Goal: Task Accomplishment & Management: Manage account settings

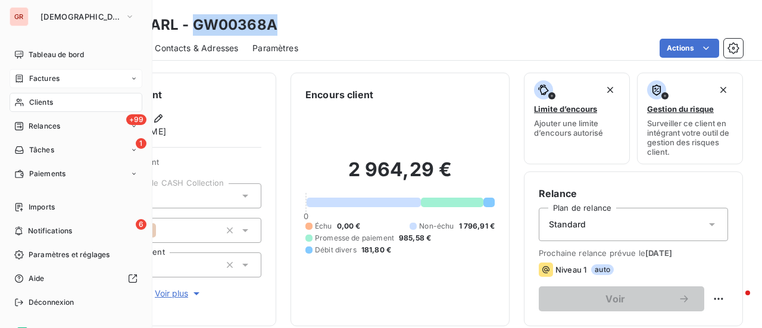
click at [51, 82] on span "Factures" at bounding box center [44, 78] width 30 height 11
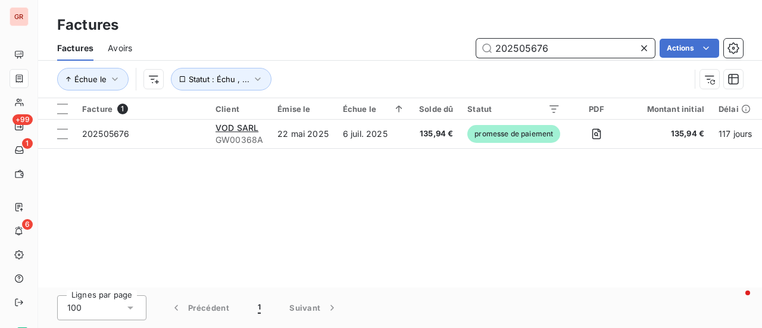
drag, startPoint x: 494, startPoint y: 49, endPoint x: 185, endPoint y: 57, distance: 309.2
click at [332, 49] on div "202505676 Actions" at bounding box center [445, 48] width 597 height 19
paste input "8001"
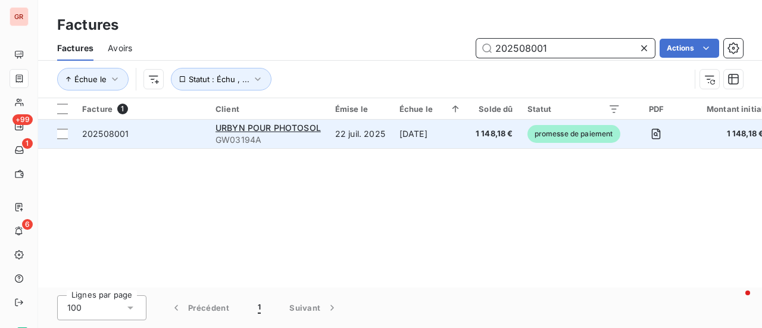
type input "202508001"
click at [62, 135] on div at bounding box center [62, 134] width 11 height 11
click at [256, 133] on div "URBYN POUR PHOTOSOL" at bounding box center [268, 128] width 105 height 12
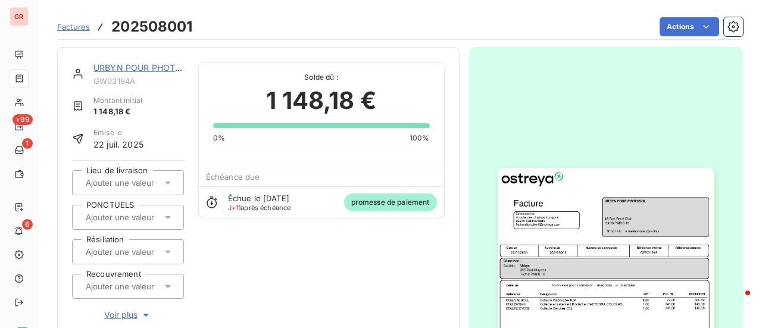
click at [136, 68] on link "URBYN POUR PHOTOSOL" at bounding box center [146, 68] width 105 height 10
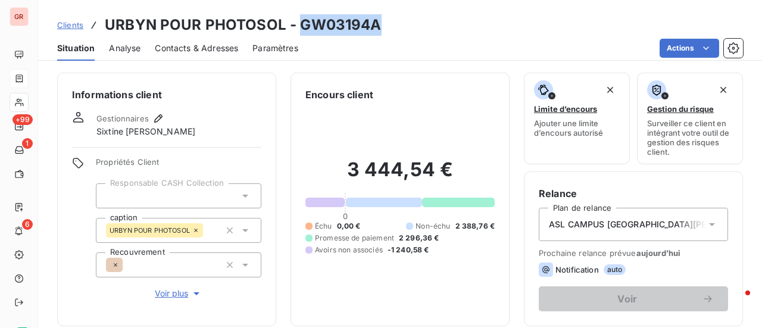
drag, startPoint x: 374, startPoint y: 30, endPoint x: 299, endPoint y: 22, distance: 75.5
click at [299, 22] on div "Clients URBYN POUR PHOTOSOL - GW03194A" at bounding box center [400, 24] width 724 height 21
copy h3 "GW03194A"
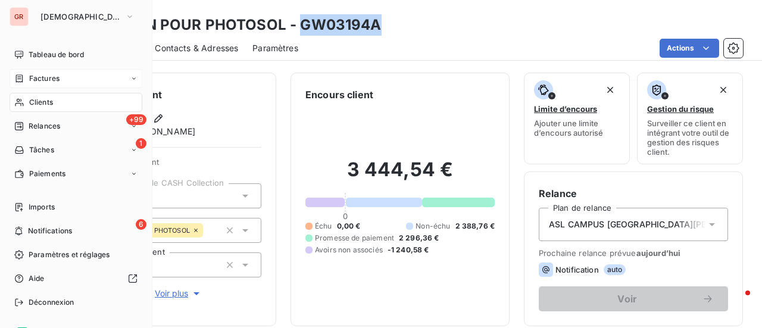
click at [51, 75] on span "Factures" at bounding box center [44, 78] width 30 height 11
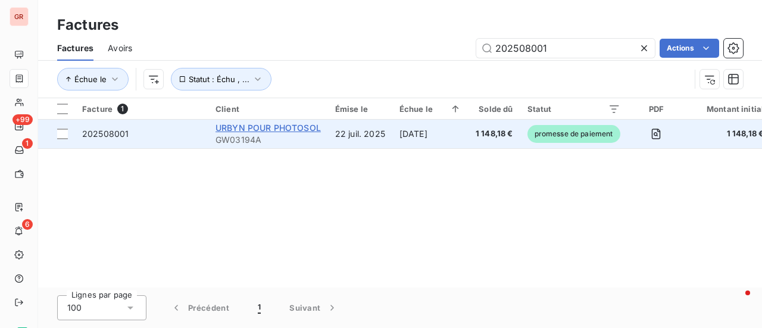
click at [292, 128] on span "URBYN POUR PHOTOSOL" at bounding box center [268, 128] width 105 height 10
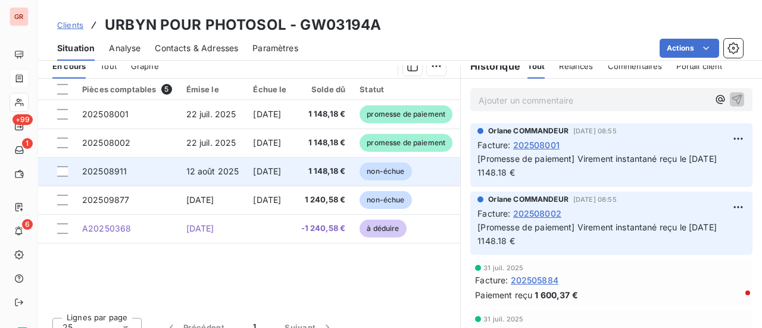
scroll to position [298, 0]
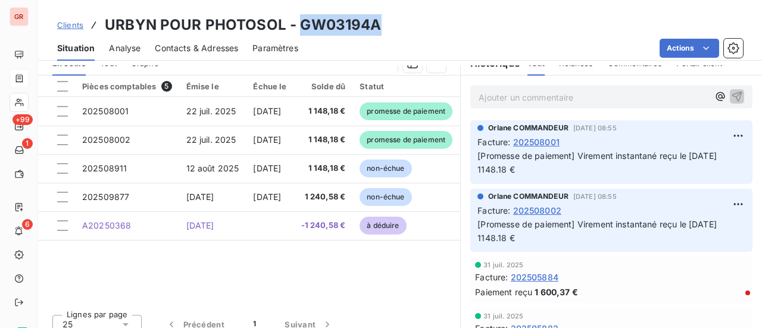
drag, startPoint x: 378, startPoint y: 24, endPoint x: 303, endPoint y: 23, distance: 75.1
click at [297, 22] on div "Clients URBYN POUR PHOTOSOL - GW03194A" at bounding box center [400, 24] width 724 height 21
copy h3 "GW03194A"
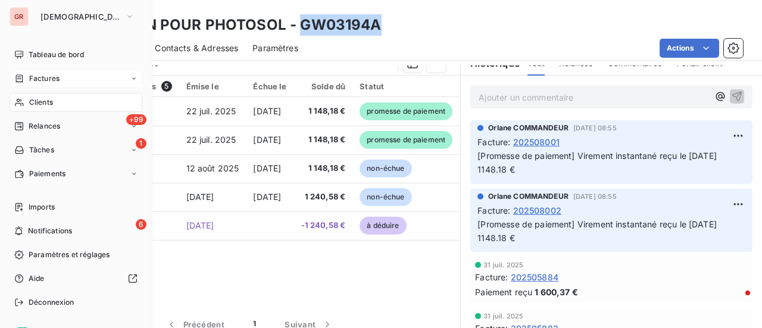
click at [48, 79] on span "Factures" at bounding box center [44, 78] width 30 height 11
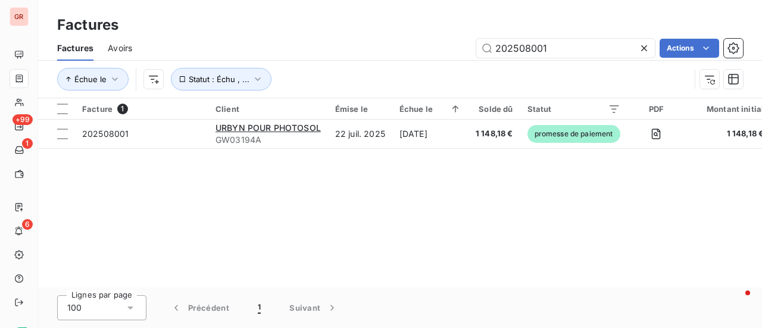
drag, startPoint x: 477, startPoint y: 58, endPoint x: 259, endPoint y: 92, distance: 220.2
click at [260, 92] on div "Factures Avoirs 202508001 Actions Échue le Statut : Échu , ..." at bounding box center [400, 67] width 724 height 62
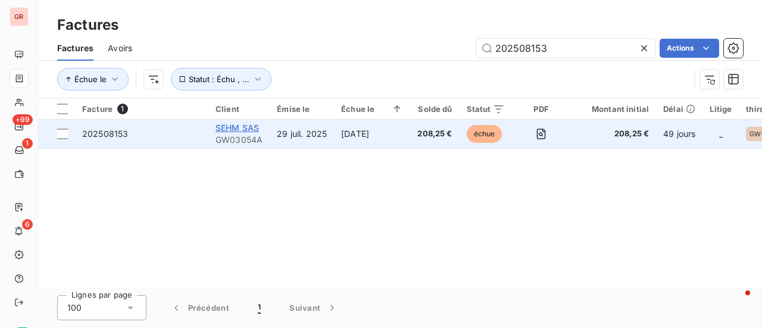
type input "202508153"
click at [242, 131] on span "SEHM SAS" at bounding box center [237, 128] width 43 height 10
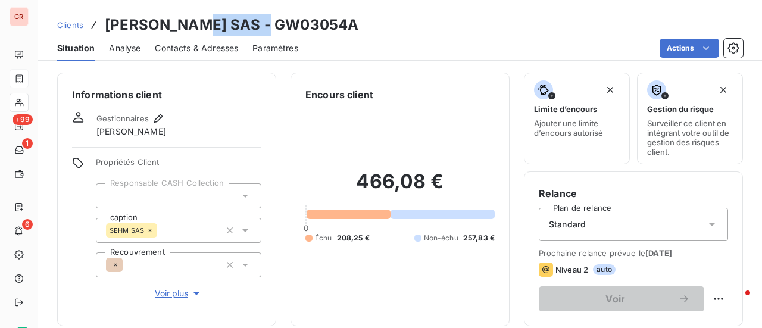
drag, startPoint x: 291, startPoint y: 17, endPoint x: 196, endPoint y: 28, distance: 95.3
click at [196, 28] on div "Clients [PERSON_NAME] SAS - GW03054A" at bounding box center [400, 24] width 724 height 21
copy h3 "GW03054A"
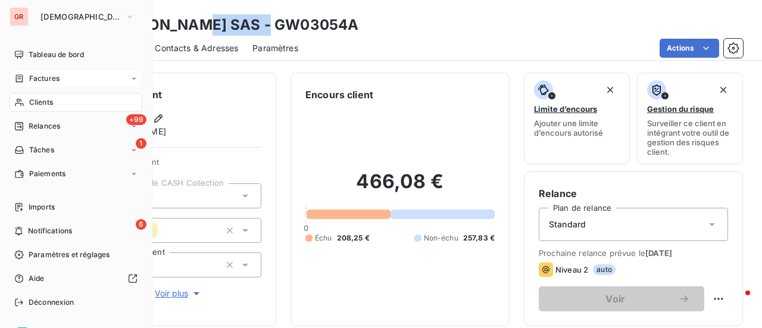
click at [49, 79] on span "Factures" at bounding box center [44, 78] width 30 height 11
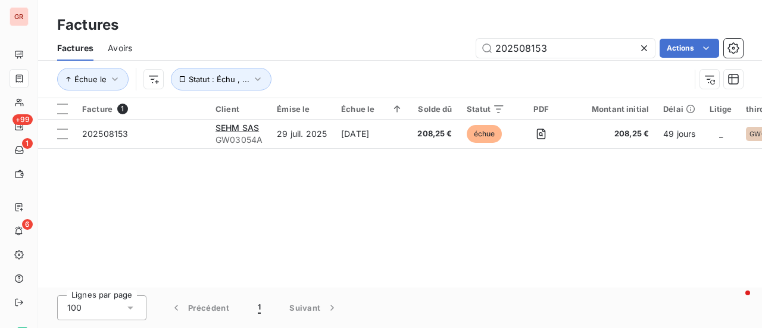
drag, startPoint x: 553, startPoint y: 49, endPoint x: 137, endPoint y: 80, distance: 416.9
click at [139, 79] on div "Factures Avoirs 202508153 Actions Échue le Statut : Échu , ..." at bounding box center [400, 67] width 724 height 62
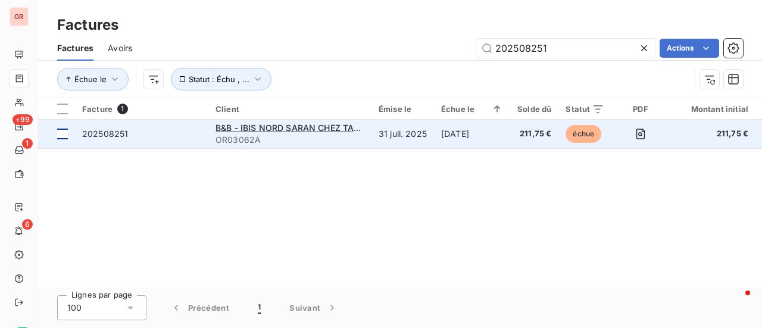
type input "202508251"
click at [64, 135] on div at bounding box center [62, 134] width 11 height 11
click at [274, 132] on div "B&B - IBIS NORD SARAN CHEZ TAKE A WASTE" at bounding box center [290, 128] width 149 height 12
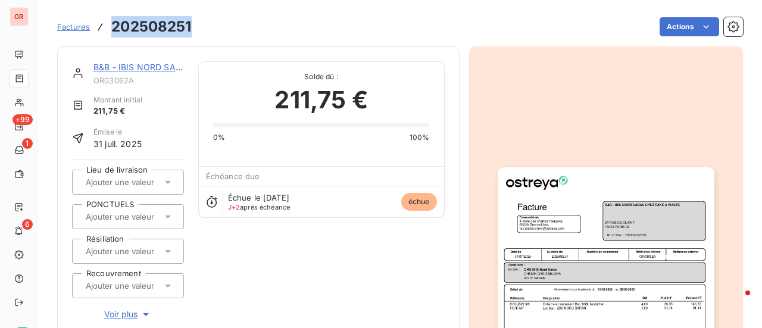
drag, startPoint x: 193, startPoint y: 30, endPoint x: 112, endPoint y: 27, distance: 81.1
click at [112, 27] on div "Factures 202508251 Actions" at bounding box center [400, 26] width 686 height 25
copy h3 "202508251"
click at [141, 70] on link "B&B - IBIS NORD SARAN CHEZ TAKE A WASTE" at bounding box center [188, 67] width 189 height 10
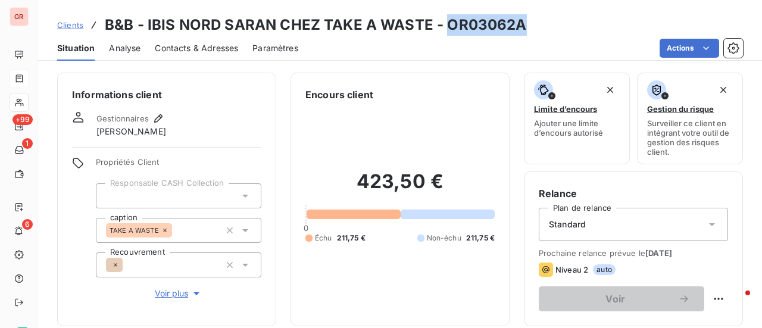
drag, startPoint x: 512, startPoint y: 27, endPoint x: 444, endPoint y: 26, distance: 67.3
click at [444, 26] on div "Clients B&B - IBIS NORD SARAN CHEZ TAKE A WASTE - OR03062A" at bounding box center [400, 24] width 724 height 21
copy h3 "OR03062A"
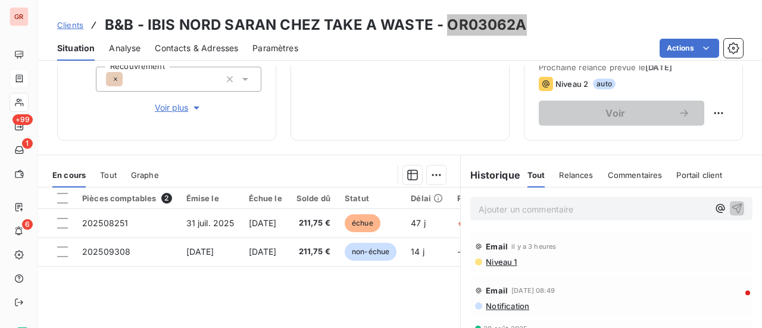
scroll to position [179, 0]
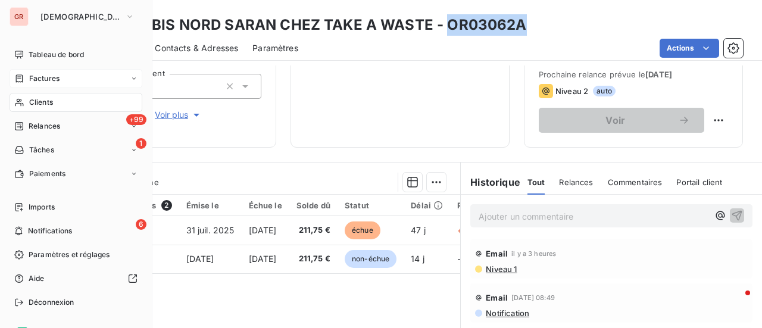
click at [61, 75] on div "Factures" at bounding box center [76, 78] width 133 height 19
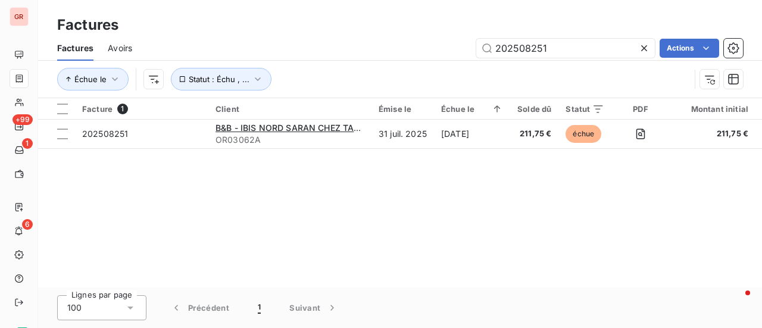
drag, startPoint x: 558, startPoint y: 51, endPoint x: 271, endPoint y: 64, distance: 286.8
click at [288, 63] on div "Factures Avoirs 202508251 Actions Échue le Statut : Échu , ..." at bounding box center [400, 67] width 724 height 62
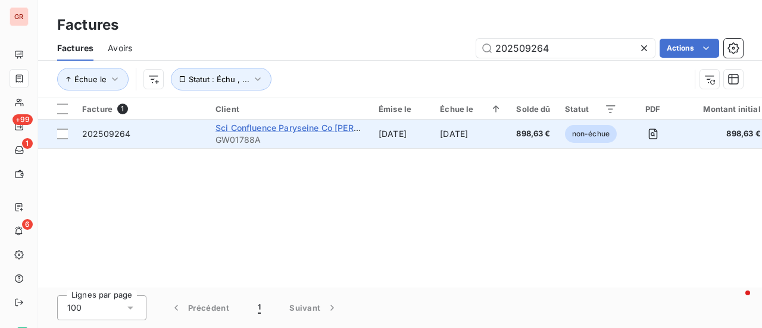
type input "202509264"
click at [268, 127] on span "Sci Confluence Paryseine Co [PERSON_NAME] [PERSON_NAME]" at bounding box center [346, 128] width 261 height 10
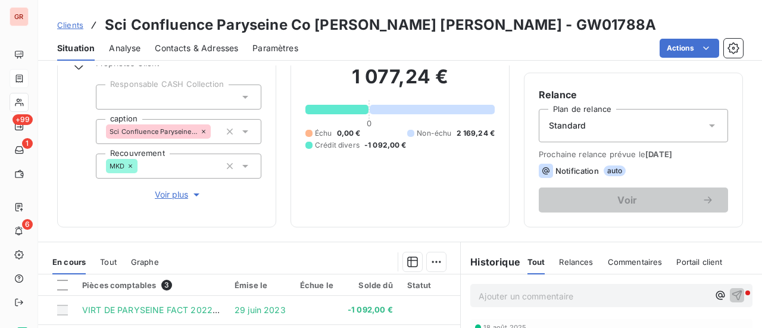
scroll to position [238, 0]
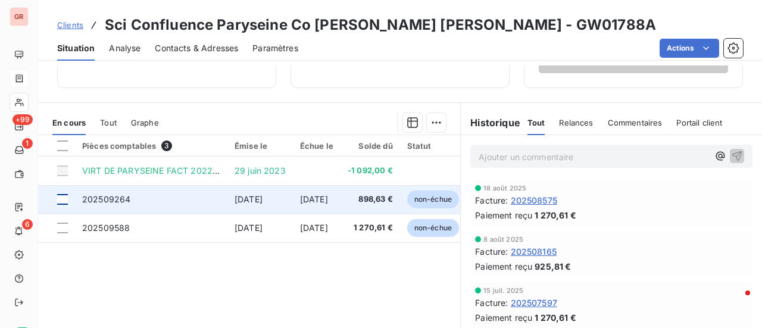
click at [61, 201] on div at bounding box center [62, 199] width 11 height 11
click at [130, 198] on td "202509264" at bounding box center [151, 199] width 152 height 29
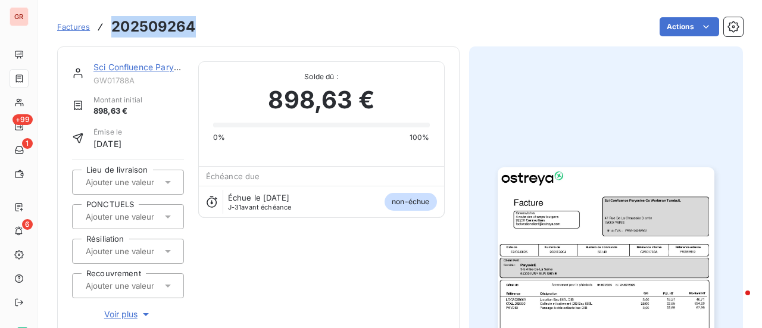
drag, startPoint x: 189, startPoint y: 28, endPoint x: 105, endPoint y: 27, distance: 84.0
click at [105, 27] on div "Factures 202509264 Actions" at bounding box center [400, 26] width 686 height 25
copy h3 "202509264"
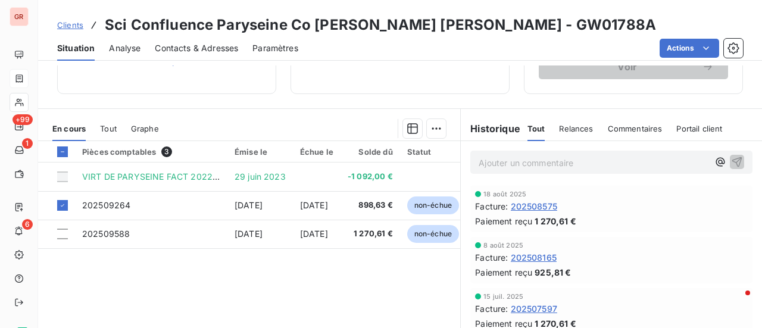
scroll to position [238, 0]
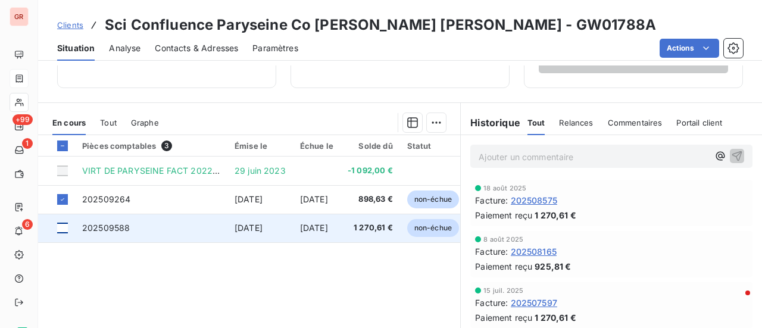
click at [65, 223] on div at bounding box center [62, 228] width 11 height 11
click at [129, 225] on span "202509588" at bounding box center [106, 228] width 48 height 10
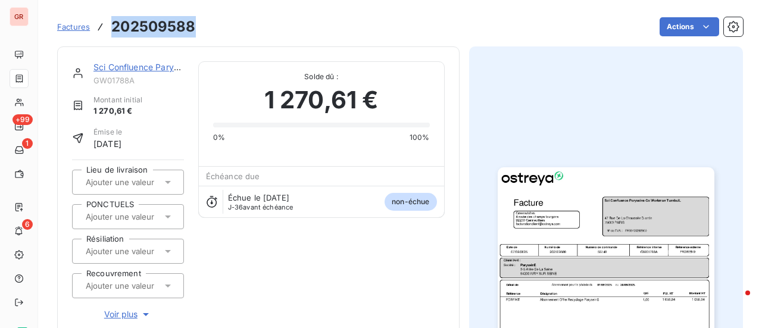
drag, startPoint x: 199, startPoint y: 23, endPoint x: 105, endPoint y: 23, distance: 93.5
click at [105, 23] on div "Factures 202509588 Actions" at bounding box center [400, 26] width 686 height 25
copy h3 "202509588"
click at [137, 66] on link "Sci Confluence Paryseine Co [PERSON_NAME] [PERSON_NAME]" at bounding box center [223, 67] width 259 height 10
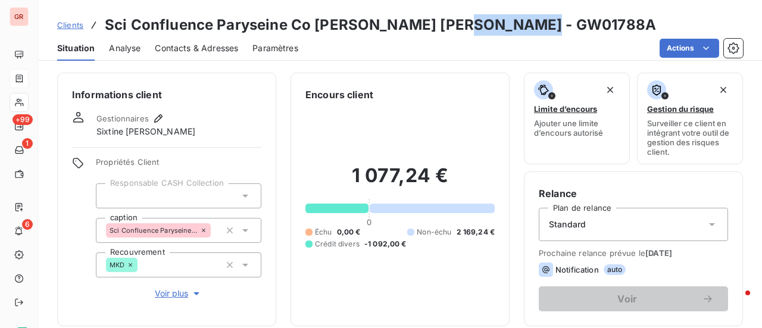
drag, startPoint x: 539, startPoint y: 30, endPoint x: 457, endPoint y: 30, distance: 81.6
click at [457, 30] on h3 "Sci Confluence Paryseine Co [PERSON_NAME] [PERSON_NAME] - GW01788A" at bounding box center [381, 24] width 552 height 21
copy h3 "GW01788A"
drag, startPoint x: 549, startPoint y: 28, endPoint x: 539, endPoint y: 27, distance: 10.7
click at [549, 28] on div "Clients Sci Confluence Paryseine Co [PERSON_NAME] [PERSON_NAME] - GW01788A" at bounding box center [400, 24] width 724 height 21
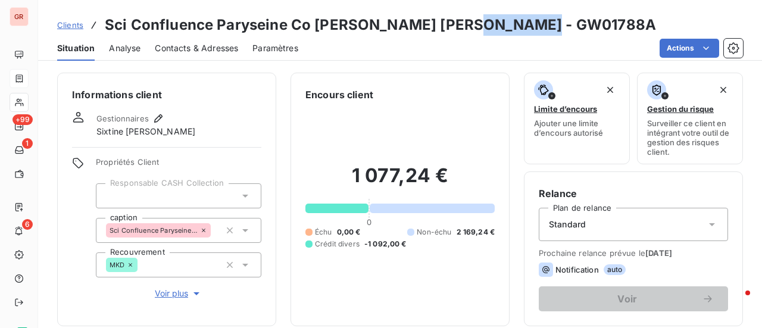
drag, startPoint x: 539, startPoint y: 27, endPoint x: 460, endPoint y: 24, distance: 78.7
click at [460, 24] on h3 "Sci Confluence Paryseine Co [PERSON_NAME] [PERSON_NAME] - GW01788A" at bounding box center [381, 24] width 552 height 21
copy h3 "GW01788A"
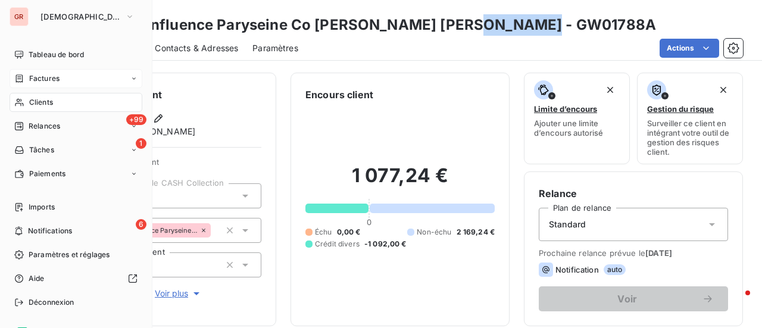
drag, startPoint x: 43, startPoint y: 74, endPoint x: 71, endPoint y: 85, distance: 29.8
click at [43, 74] on span "Factures" at bounding box center [44, 78] width 30 height 11
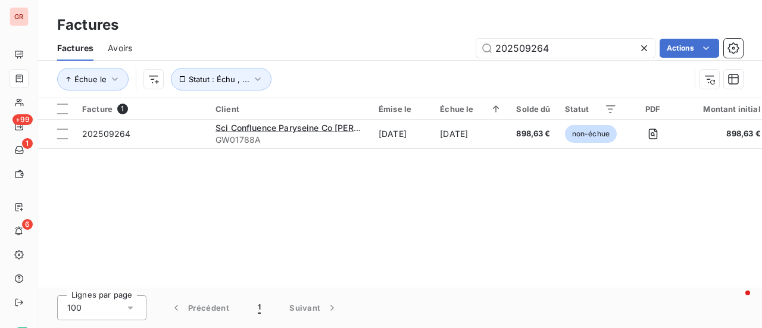
drag, startPoint x: 573, startPoint y: 50, endPoint x: 363, endPoint y: 53, distance: 210.3
click at [370, 51] on div "202509264 Actions" at bounding box center [445, 48] width 597 height 19
type input "202509570"
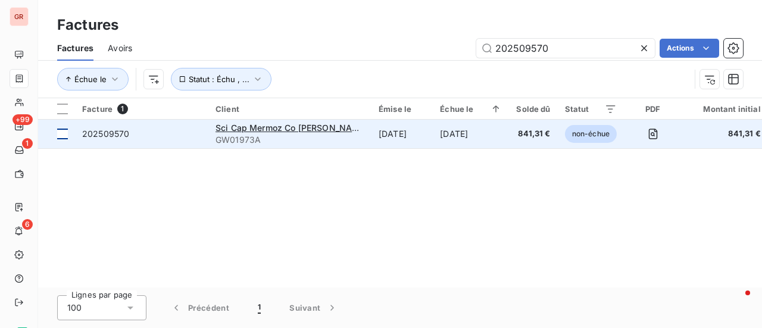
click at [66, 136] on div at bounding box center [62, 134] width 11 height 11
click at [271, 129] on span "Sci Cap Mermoz Co [PERSON_NAME] [PERSON_NAME]" at bounding box center [328, 128] width 225 height 10
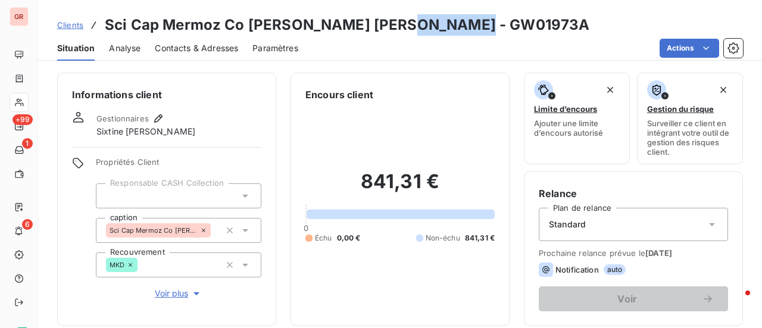
drag, startPoint x: 460, startPoint y: 27, endPoint x: 405, endPoint y: 29, distance: 55.4
click at [395, 25] on div "Clients Sci Cap Mermoz Co [PERSON_NAME] [PERSON_NAME] - GW01973A" at bounding box center [400, 24] width 724 height 21
copy h3 "GW01973A"
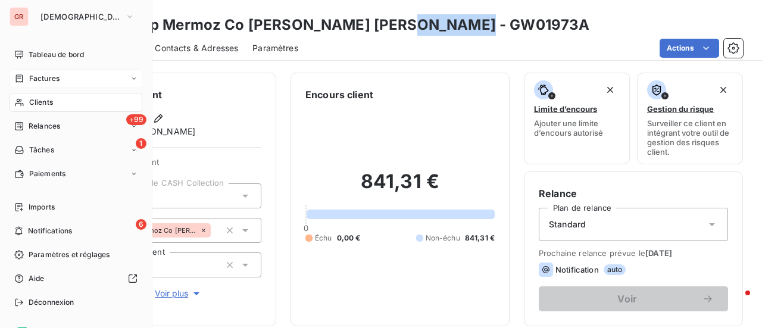
click at [52, 80] on span "Factures" at bounding box center [44, 78] width 30 height 11
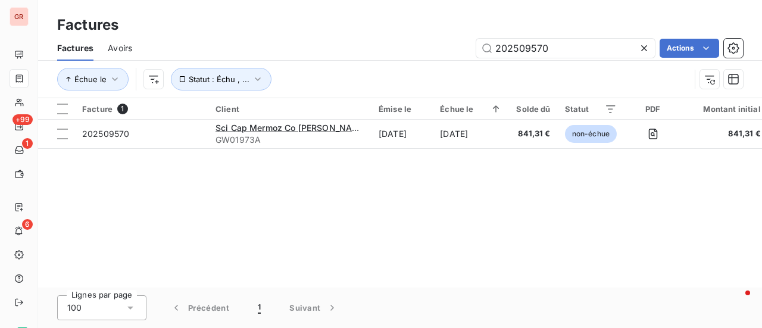
drag, startPoint x: 578, startPoint y: 41, endPoint x: 425, endPoint y: 39, distance: 152.5
click at [425, 39] on div "202509570 Actions" at bounding box center [445, 48] width 597 height 19
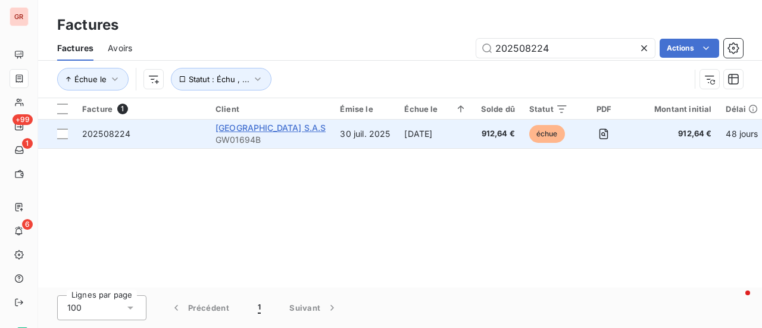
type input "202508224"
click at [291, 125] on span "[GEOGRAPHIC_DATA] S.A.S" at bounding box center [271, 128] width 110 height 10
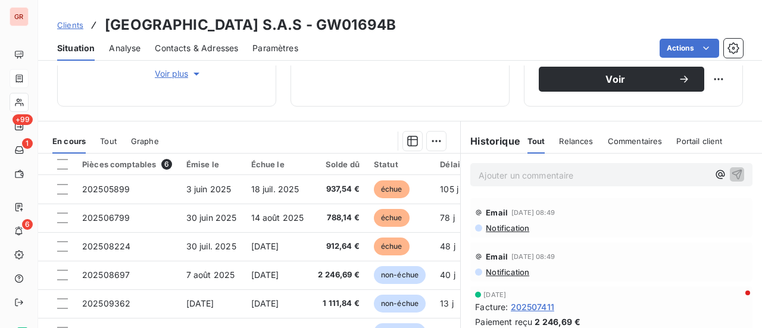
scroll to position [238, 0]
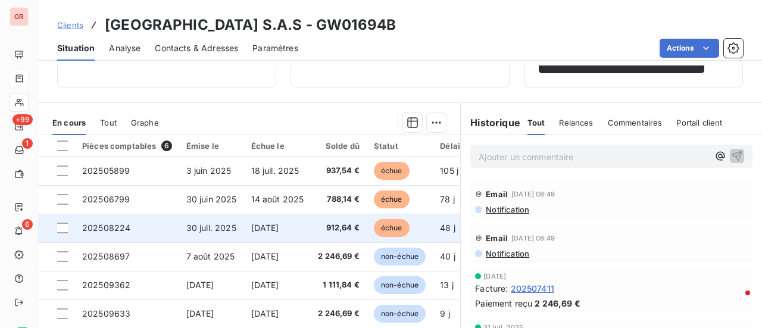
click at [113, 223] on span "202508224" at bounding box center [106, 228] width 48 height 10
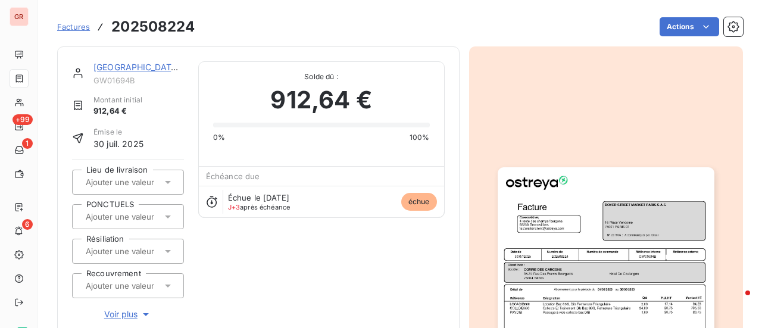
click at [130, 60] on div "[GEOGRAPHIC_DATA] S.A.S GW01694B Montant initial 912,64 € Émise le 30 juil. 202…" at bounding box center [258, 228] width 403 height 364
drag, startPoint x: 156, startPoint y: 69, endPoint x: 176, endPoint y: 72, distance: 20.0
click at [157, 69] on link "[GEOGRAPHIC_DATA] S.A.S" at bounding box center [149, 67] width 111 height 10
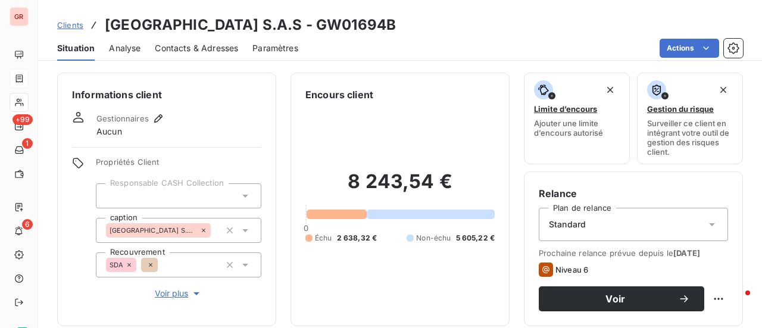
drag, startPoint x: 467, startPoint y: 33, endPoint x: 396, endPoint y: 32, distance: 71.5
click at [376, 33] on div "Clients [GEOGRAPHIC_DATA] S.A.S - GW01694B" at bounding box center [400, 24] width 724 height 21
click at [471, 27] on div "Clients [GEOGRAPHIC_DATA] S.A.S - GW01694B" at bounding box center [400, 24] width 724 height 21
drag, startPoint x: 461, startPoint y: 23, endPoint x: 385, endPoint y: 24, distance: 76.3
click at [385, 24] on div "Clients [GEOGRAPHIC_DATA] S.A.S - GW01694B" at bounding box center [400, 24] width 724 height 21
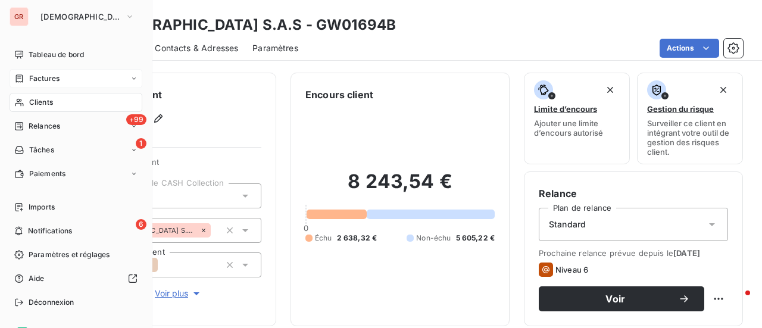
click at [49, 76] on span "Factures" at bounding box center [44, 78] width 30 height 11
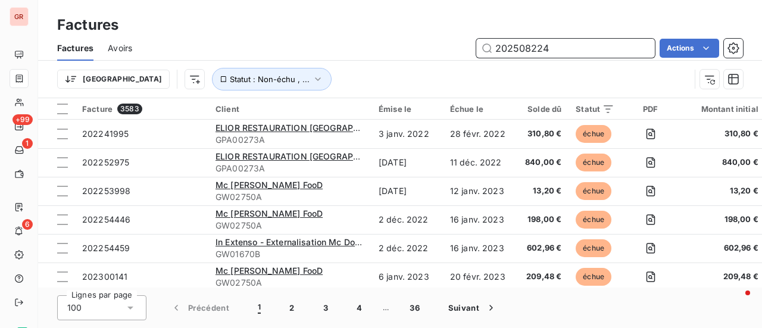
drag, startPoint x: 568, startPoint y: 51, endPoint x: 301, endPoint y: 75, distance: 268.0
click at [309, 70] on div "Factures Avoirs 202508224 Actions Trier Statut : Non-échu , ..." at bounding box center [400, 67] width 724 height 62
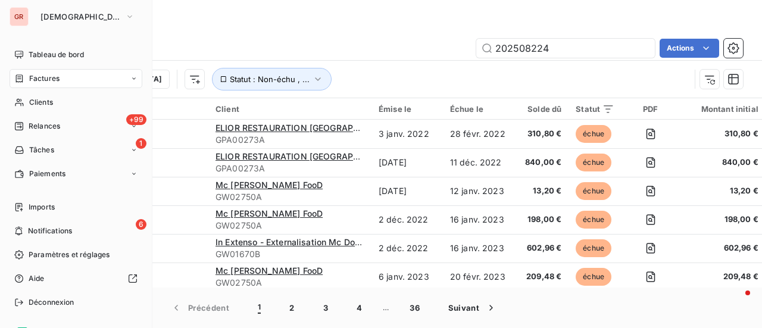
click at [55, 74] on span "Factures" at bounding box center [44, 78] width 30 height 11
click at [54, 77] on span "Factures" at bounding box center [44, 78] width 30 height 11
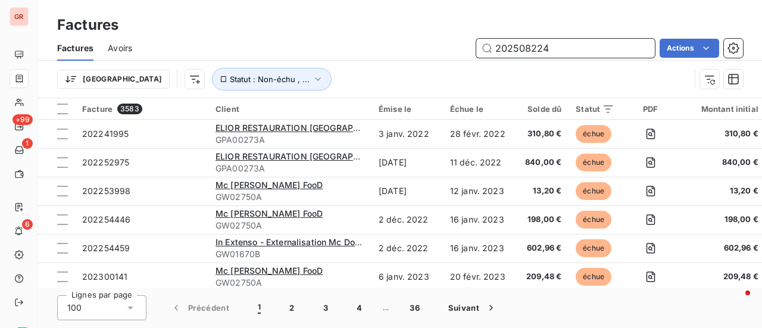
paste input "7956"
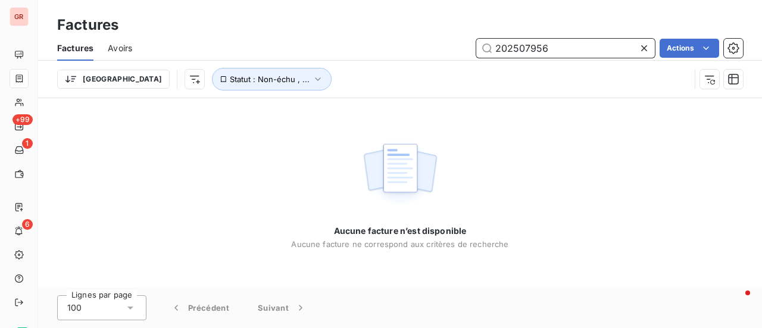
click at [577, 41] on input "202507956" at bounding box center [566, 48] width 179 height 19
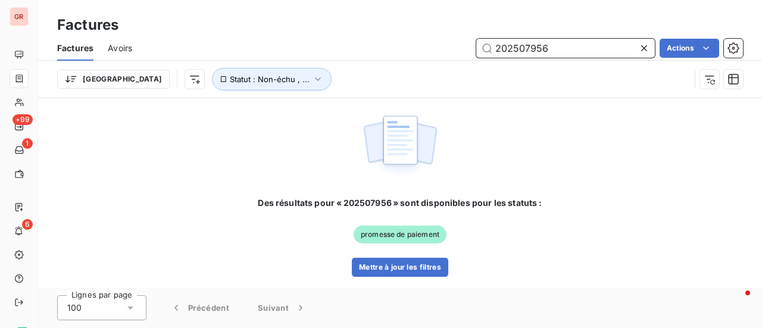
click at [497, 49] on input "202507956" at bounding box center [566, 48] width 179 height 19
type input "202507956"
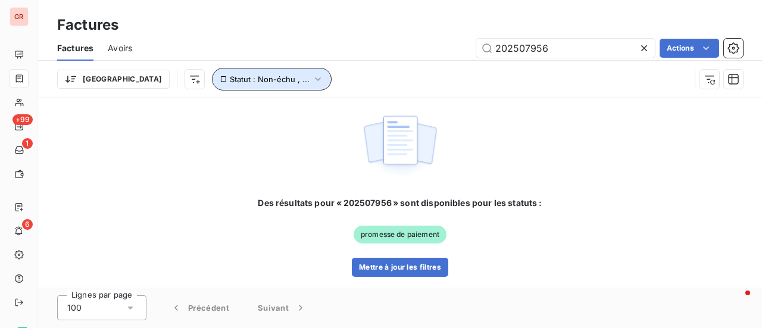
click at [312, 76] on icon "button" at bounding box center [318, 79] width 12 height 12
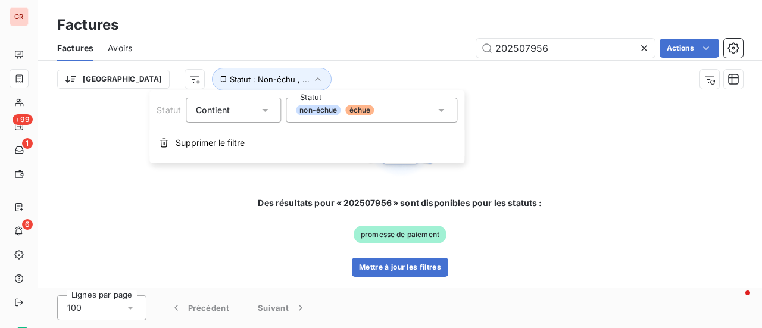
click at [447, 109] on div "non-échue échue" at bounding box center [372, 110] width 172 height 25
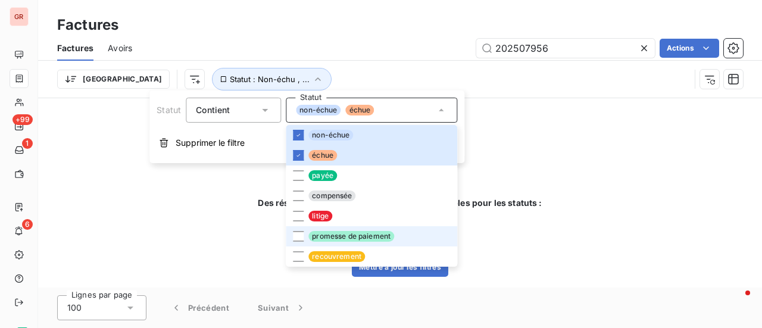
click at [307, 234] on li "promesse de paiement" at bounding box center [372, 236] width 172 height 20
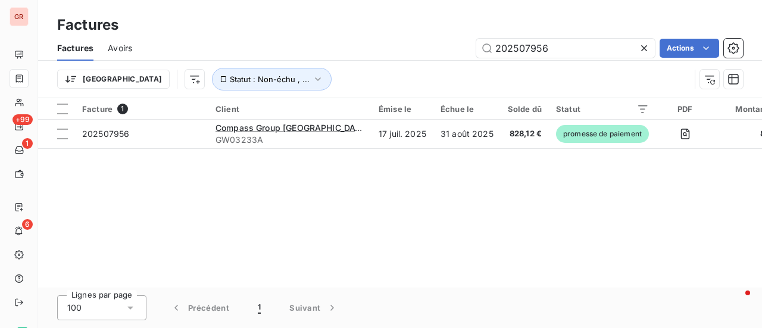
click at [590, 185] on div "Facture 1 Client Émise le Échue le Solde dû Statut PDF Montant initial Délai Li…" at bounding box center [400, 192] width 724 height 189
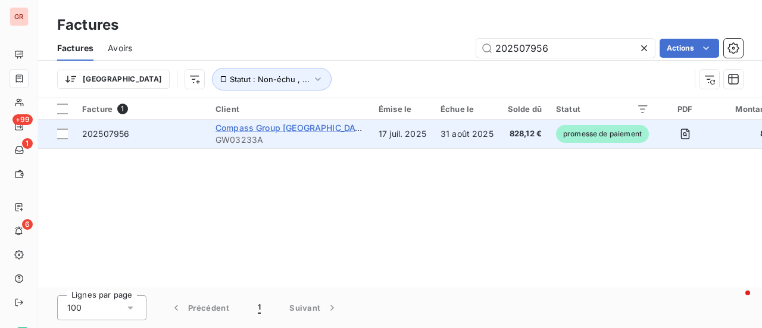
click at [260, 128] on span "Compass Group [GEOGRAPHIC_DATA]" at bounding box center [293, 128] width 154 height 10
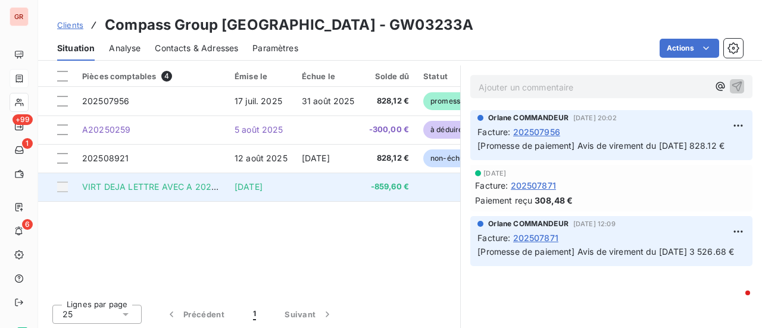
scroll to position [298, 0]
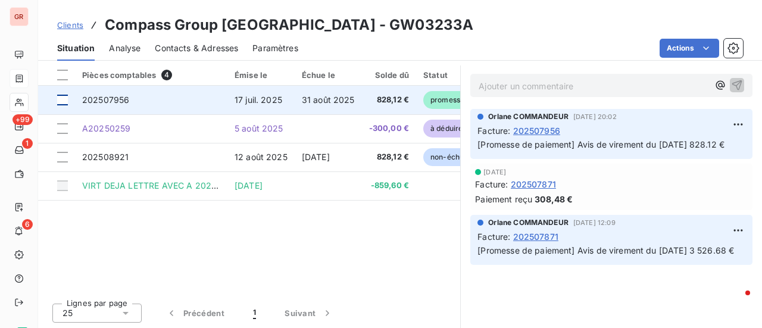
click at [64, 95] on div at bounding box center [62, 100] width 11 height 11
click at [127, 98] on span "202507956" at bounding box center [105, 100] width 47 height 10
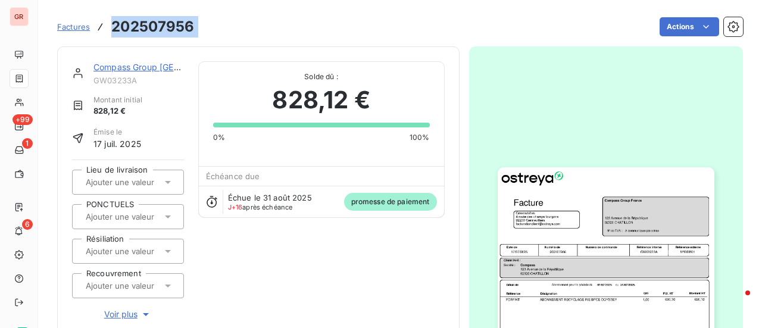
drag, startPoint x: 201, startPoint y: 26, endPoint x: 111, endPoint y: 24, distance: 90.6
click at [111, 24] on div "Factures 202507956 Actions" at bounding box center [400, 26] width 686 height 25
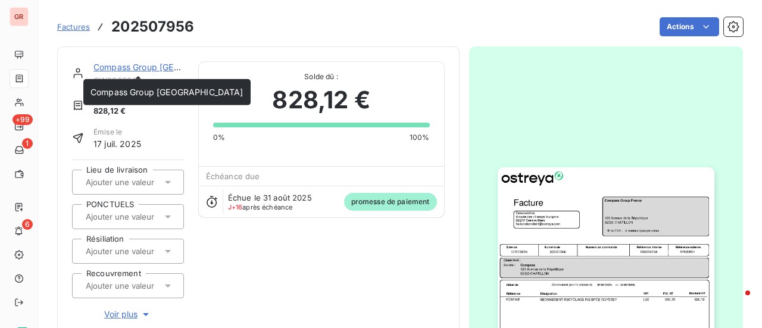
click at [136, 66] on link "Compass Group [GEOGRAPHIC_DATA]" at bounding box center [170, 67] width 153 height 10
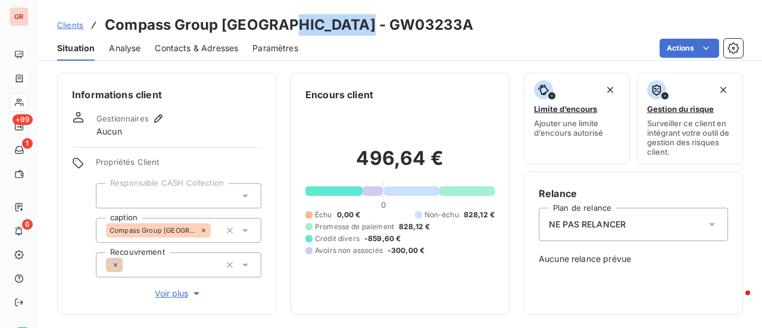
drag, startPoint x: 370, startPoint y: 27, endPoint x: 294, endPoint y: 27, distance: 76.3
click at [280, 27] on div "Clients Compass Group [GEOGRAPHIC_DATA] - GW03233A" at bounding box center [400, 24] width 724 height 21
click at [387, 30] on div "Clients Compass Group [GEOGRAPHIC_DATA] - GW03233A" at bounding box center [400, 24] width 724 height 21
click at [375, 20] on div "Clients Compass Group [GEOGRAPHIC_DATA] - GW03233A" at bounding box center [400, 24] width 724 height 21
drag, startPoint x: 365, startPoint y: 23, endPoint x: 285, endPoint y: 24, distance: 80.4
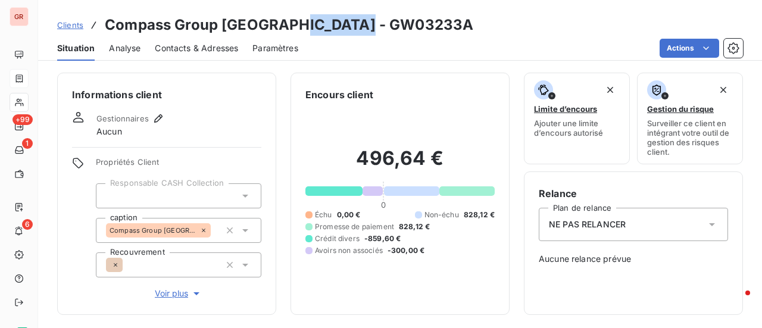
click at [285, 24] on h3 "Compass Group [GEOGRAPHIC_DATA] - GW03233A" at bounding box center [289, 24] width 369 height 21
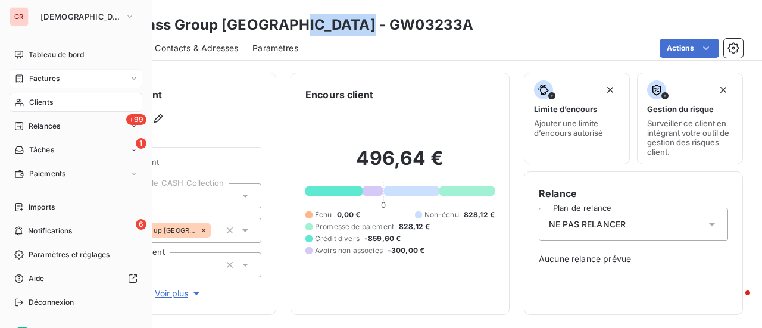
click at [54, 77] on span "Factures" at bounding box center [44, 78] width 30 height 11
click at [56, 126] on span "Relances" at bounding box center [45, 126] width 32 height 11
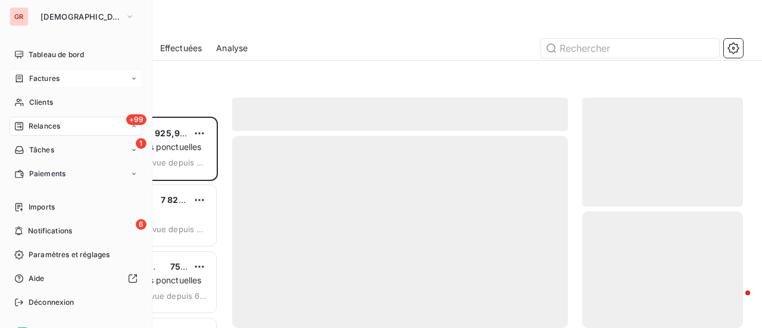
scroll to position [203, 151]
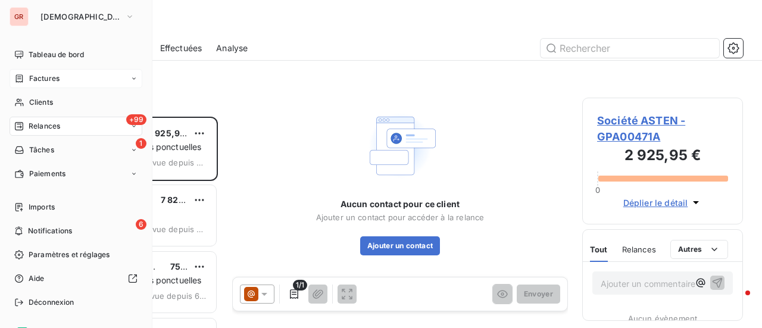
click at [49, 78] on span "Factures" at bounding box center [44, 78] width 30 height 11
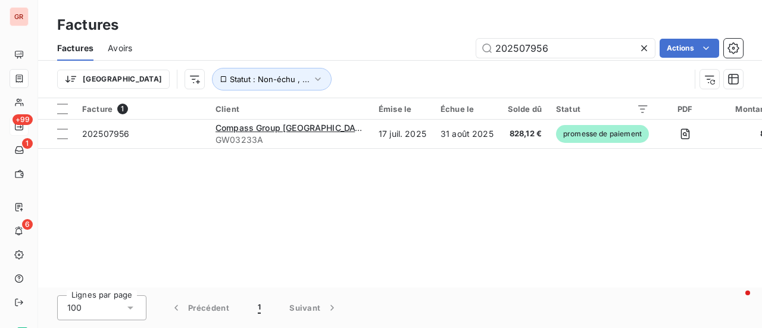
click at [124, 45] on span "Avoirs" at bounding box center [120, 48] width 24 height 12
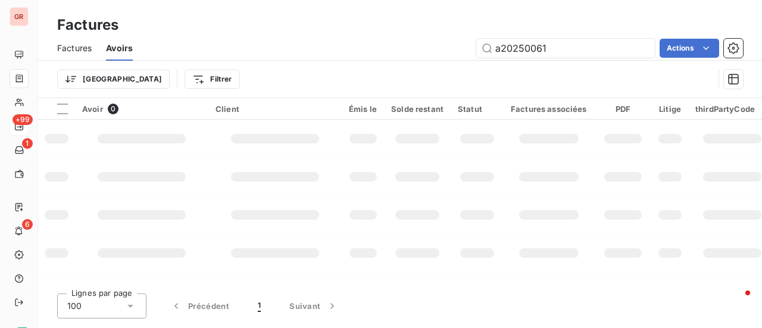
drag, startPoint x: 539, startPoint y: 55, endPoint x: 317, endPoint y: 57, distance: 222.2
click at [318, 57] on div "a20250061 Actions" at bounding box center [445, 48] width 596 height 19
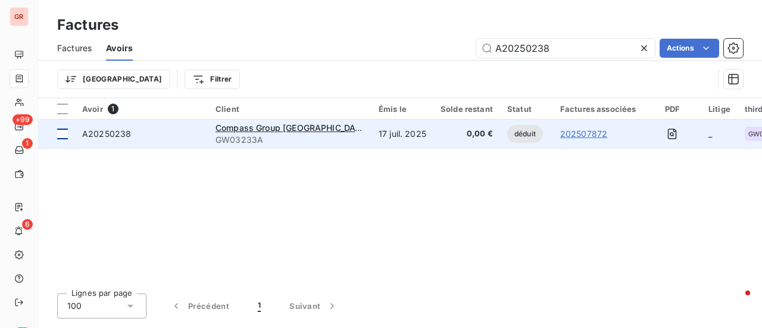
type input "A20250238"
click at [66, 135] on div at bounding box center [62, 134] width 11 height 11
click at [272, 129] on span "Compass Group [GEOGRAPHIC_DATA]" at bounding box center [293, 128] width 154 height 10
click at [62, 135] on div at bounding box center [62, 134] width 11 height 11
click at [231, 128] on span "Compass Group [GEOGRAPHIC_DATA]" at bounding box center [293, 128] width 154 height 10
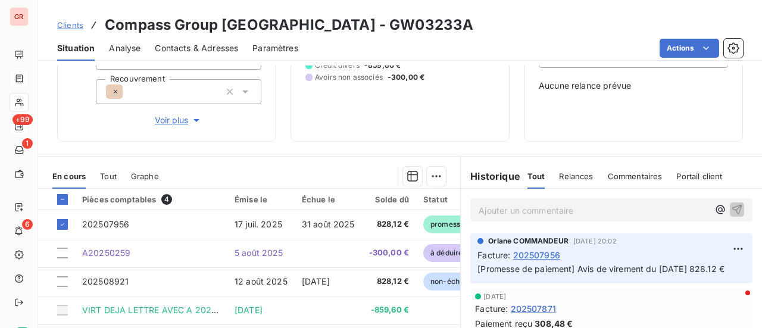
scroll to position [179, 0]
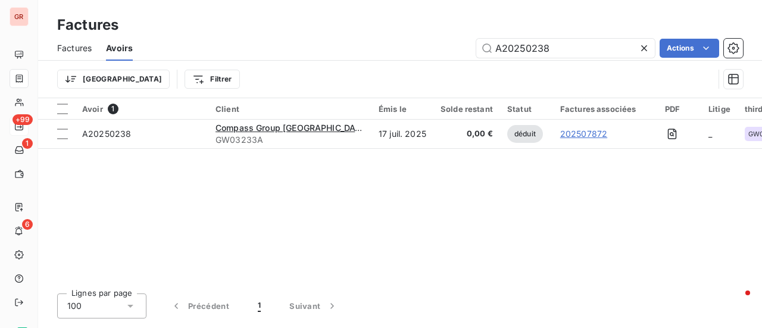
click at [76, 49] on span "Factures" at bounding box center [74, 48] width 35 height 12
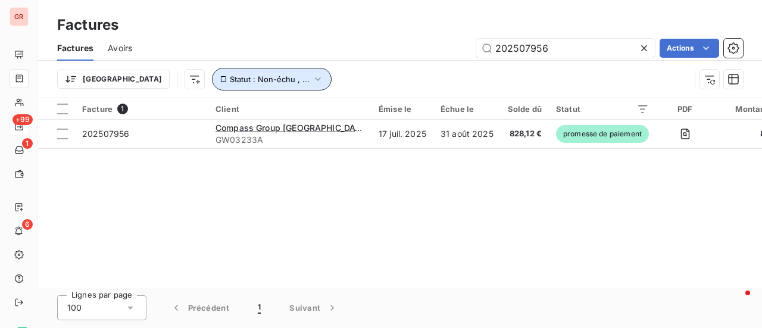
click at [312, 76] on icon "button" at bounding box center [318, 79] width 12 height 12
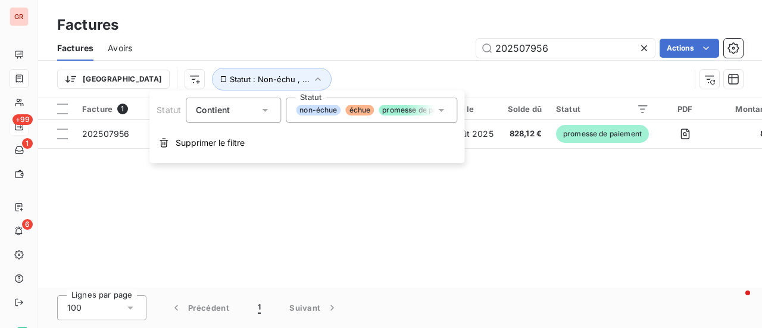
click at [442, 113] on icon at bounding box center [441, 110] width 12 height 12
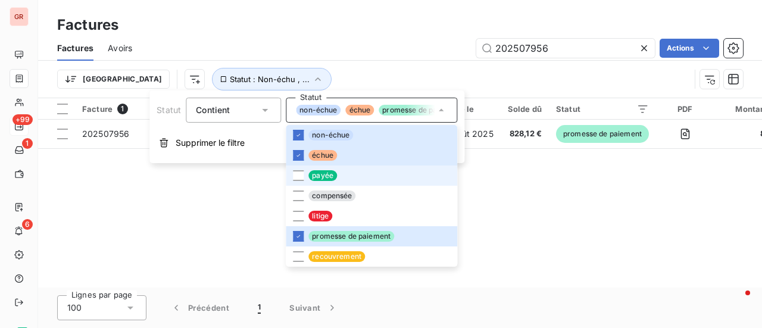
click at [304, 172] on li "payée" at bounding box center [372, 176] width 172 height 20
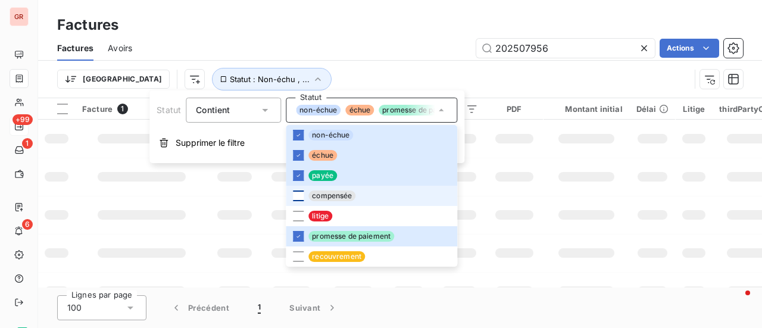
click at [300, 201] on div at bounding box center [298, 196] width 11 height 11
click at [502, 201] on td at bounding box center [514, 215] width 58 height 38
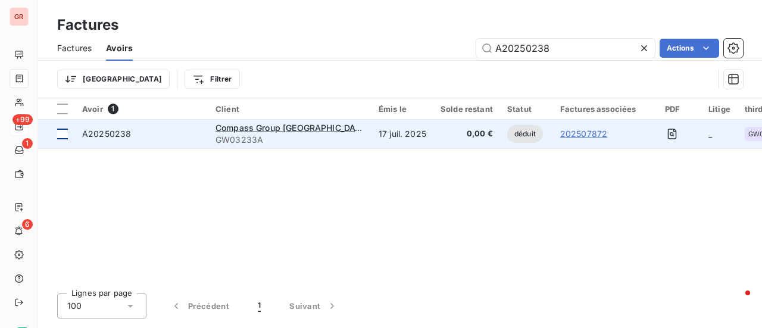
click at [63, 137] on div at bounding box center [62, 134] width 11 height 11
click at [112, 134] on span "A20250238" at bounding box center [106, 134] width 49 height 10
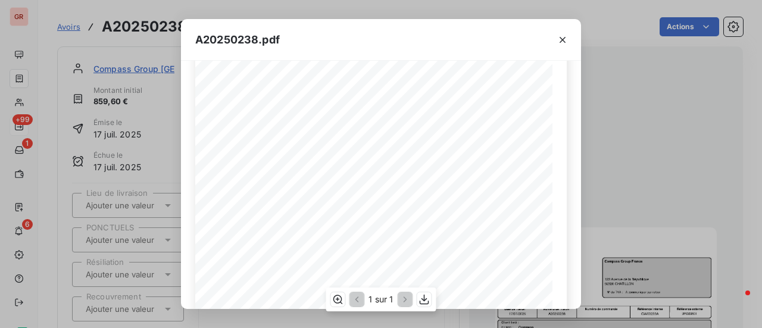
scroll to position [285, 0]
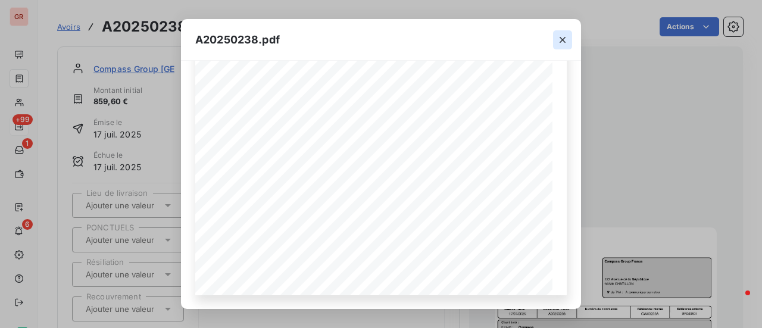
click at [560, 38] on icon "button" at bounding box center [563, 40] width 12 height 12
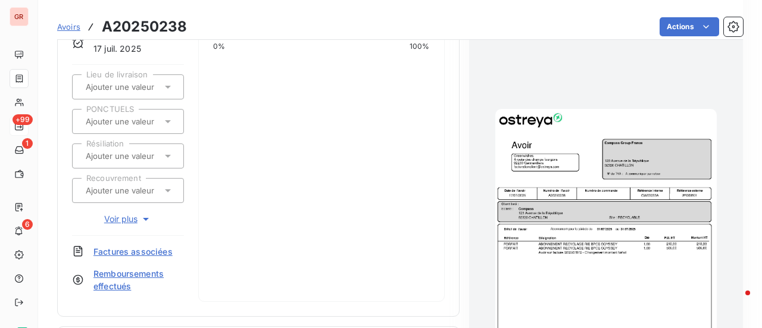
scroll to position [0, 0]
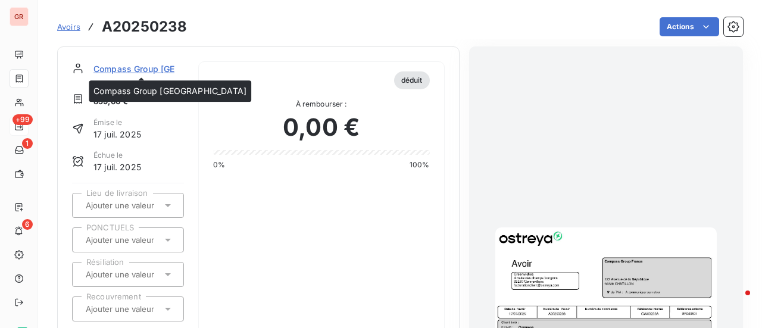
click at [139, 68] on span "Compass Group [GEOGRAPHIC_DATA]" at bounding box center [171, 69] width 154 height 13
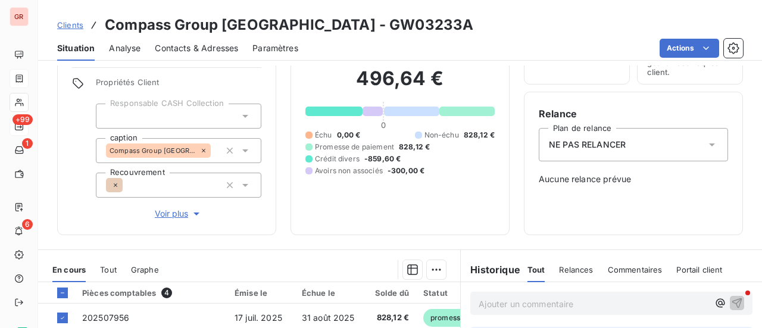
scroll to position [179, 0]
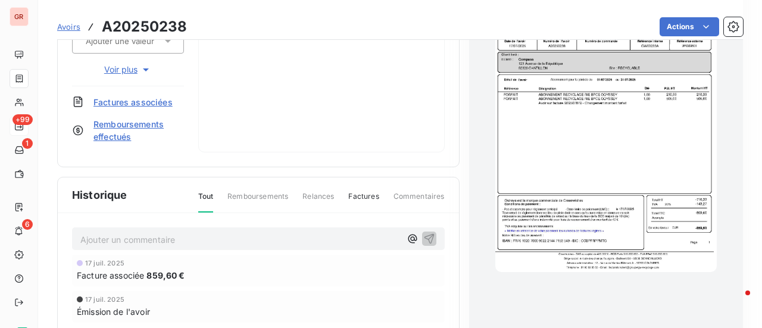
scroll to position [412, 0]
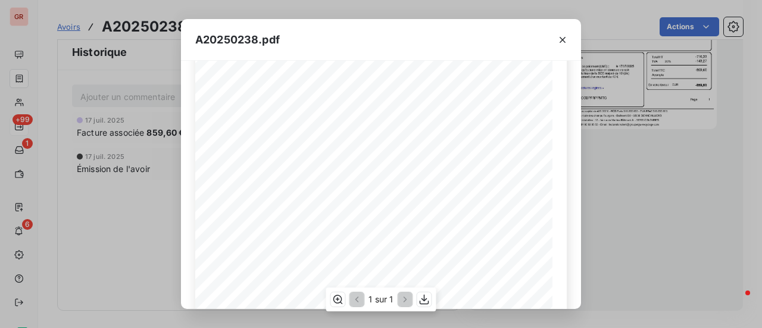
scroll to position [119, 0]
drag, startPoint x: 334, startPoint y: 188, endPoint x: 308, endPoint y: 188, distance: 25.6
click at [308, 184] on span "Avoir sur facture /202507872 - Changement montant forfait" at bounding box center [350, 186] width 156 height 5
click at [427, 299] on icon "button" at bounding box center [425, 300] width 10 height 10
click at [563, 42] on icon "button" at bounding box center [563, 40] width 12 height 12
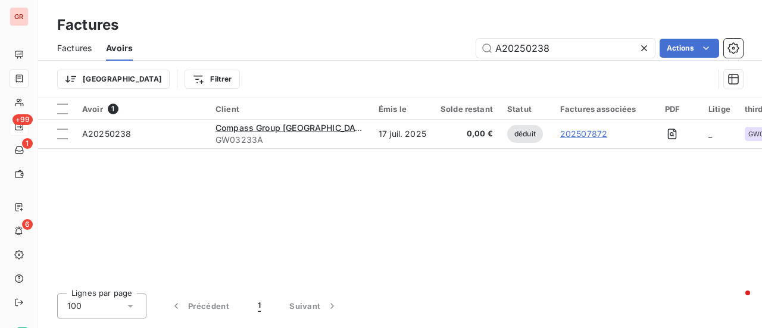
drag, startPoint x: 572, startPoint y: 49, endPoint x: 436, endPoint y: 48, distance: 135.8
click at [436, 48] on div "A20250238 Actions" at bounding box center [445, 48] width 596 height 19
click at [84, 47] on span "Factures" at bounding box center [74, 48] width 35 height 12
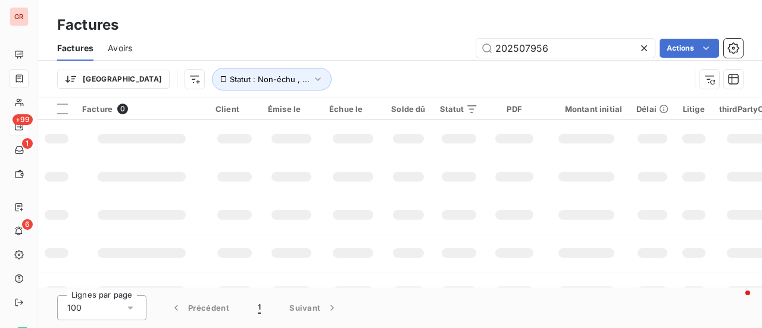
drag, startPoint x: 578, startPoint y: 48, endPoint x: 225, endPoint y: 50, distance: 352.7
click at [248, 50] on div "202507956 Actions" at bounding box center [445, 48] width 597 height 19
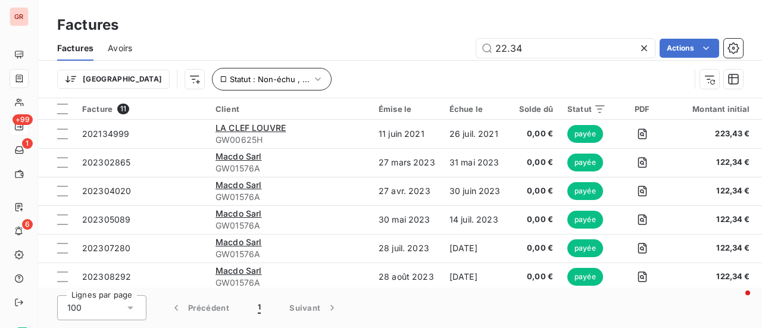
type input "22.34"
click at [312, 74] on icon "button" at bounding box center [318, 79] width 12 height 12
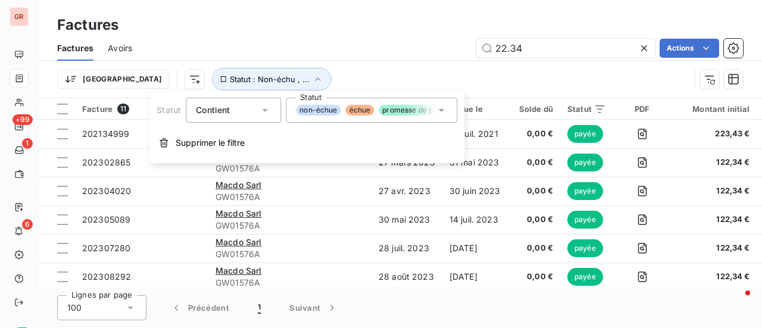
click at [446, 111] on icon at bounding box center [441, 110] width 12 height 12
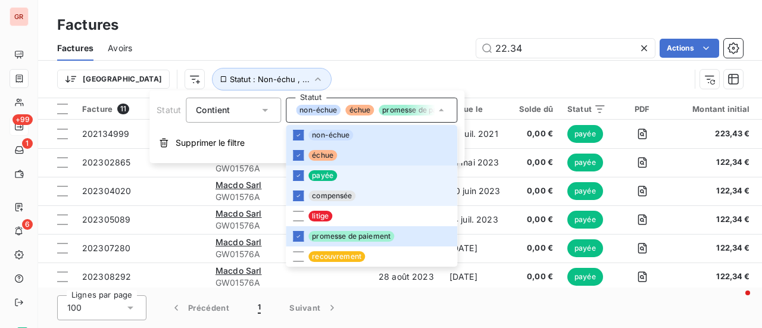
drag, startPoint x: 312, startPoint y: 190, endPoint x: 305, endPoint y: 180, distance: 12.1
click at [311, 190] on li "compensée" at bounding box center [372, 196] width 172 height 20
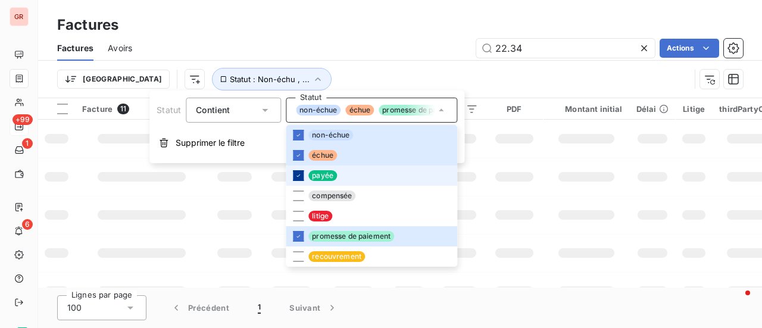
click at [303, 174] on div at bounding box center [298, 175] width 11 height 11
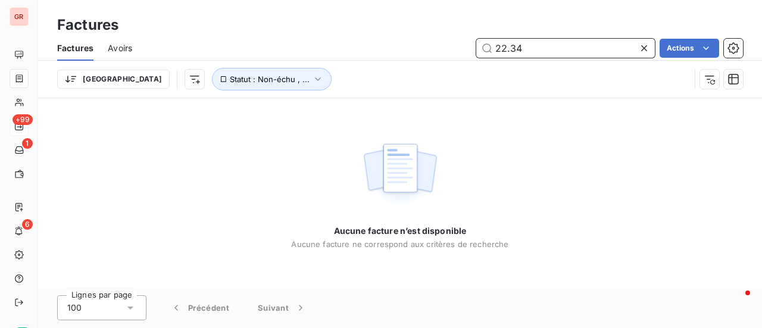
click at [496, 46] on input "22.34" at bounding box center [566, 48] width 179 height 19
click at [530, 52] on input "22.34" at bounding box center [566, 48] width 179 height 19
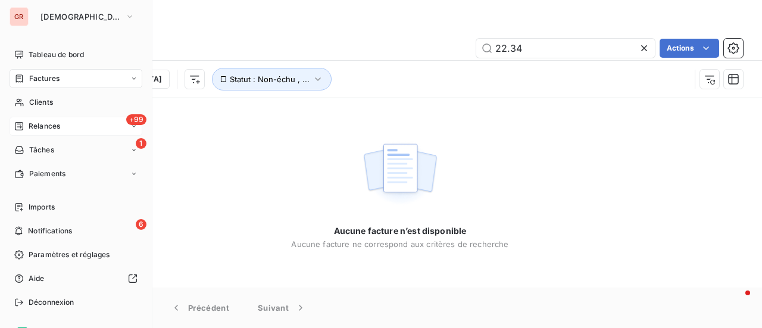
drag, startPoint x: 64, startPoint y: 82, endPoint x: 80, endPoint y: 82, distance: 16.7
click at [64, 82] on div "Factures" at bounding box center [76, 78] width 133 height 19
click at [50, 103] on span "Clients" at bounding box center [41, 102] width 24 height 11
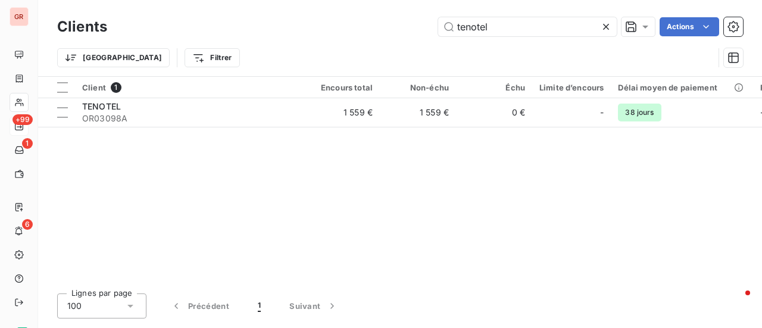
drag, startPoint x: 393, startPoint y: 29, endPoint x: 168, endPoint y: 17, distance: 225.5
click at [213, 30] on div "tenotel Actions" at bounding box center [433, 26] width 622 height 19
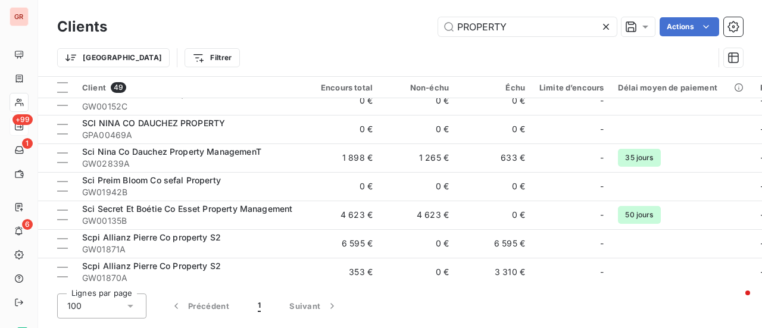
scroll to position [1220, 0]
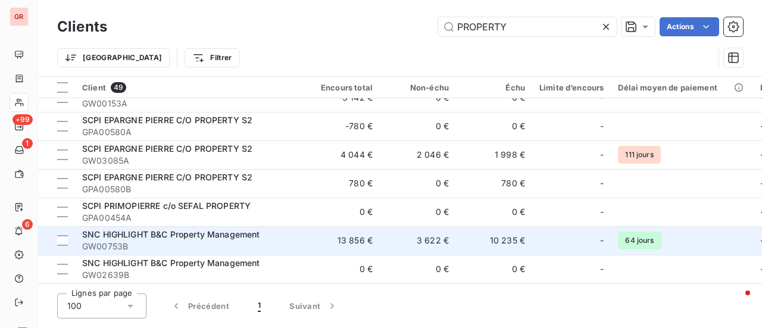
type input "PROPERTY"
click at [211, 229] on span "SNC HIGHLIGHT B&C Property Management" at bounding box center [171, 234] width 178 height 10
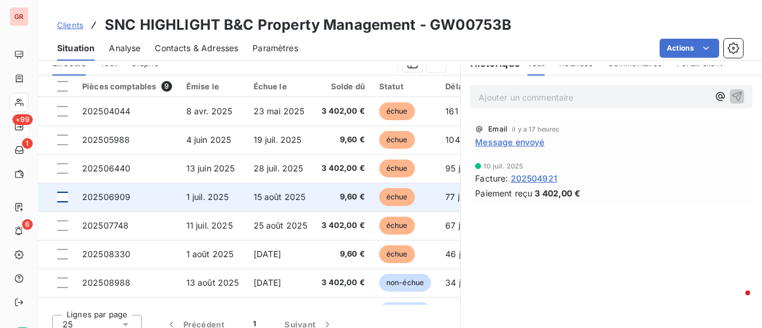
click at [63, 193] on div at bounding box center [62, 197] width 11 height 11
click at [117, 192] on span "202506909" at bounding box center [106, 197] width 48 height 10
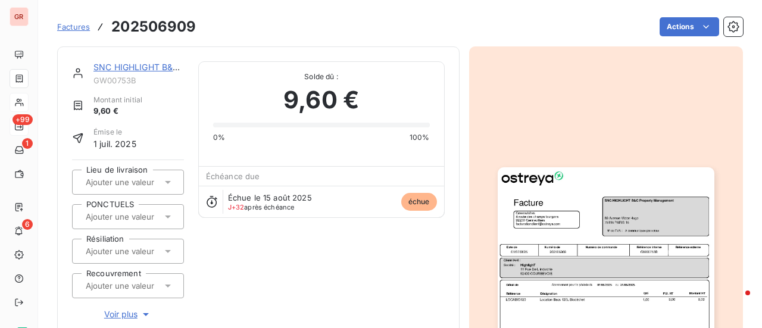
click at [530, 235] on img "button" at bounding box center [606, 320] width 217 height 306
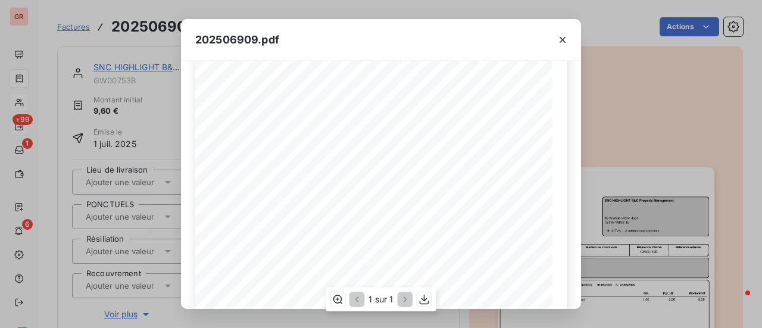
scroll to position [60, 0]
click at [564, 41] on icon "button" at bounding box center [563, 40] width 6 height 6
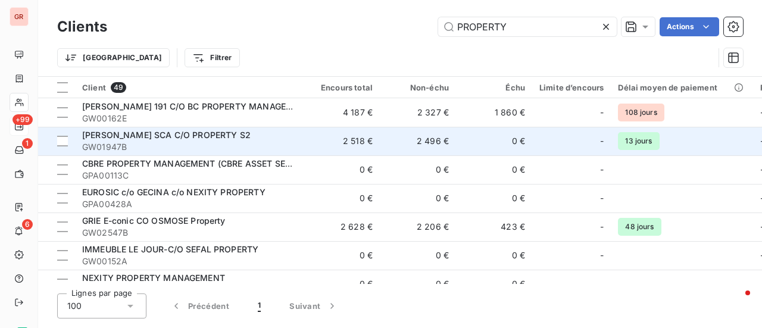
click at [217, 135] on span "[PERSON_NAME] SCA C/O PROPERTY S2" at bounding box center [166, 135] width 169 height 10
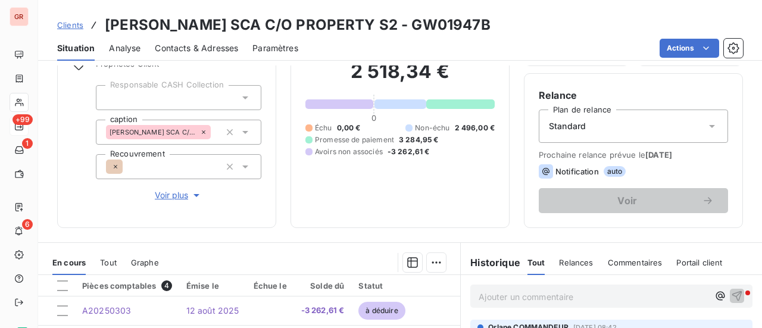
scroll to position [298, 0]
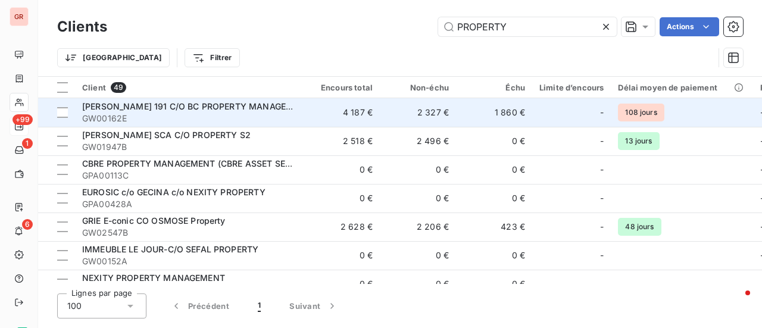
click at [235, 105] on span "[PERSON_NAME] 191 C/O BC PROPERTY MANAGEMENT" at bounding box center [196, 106] width 229 height 10
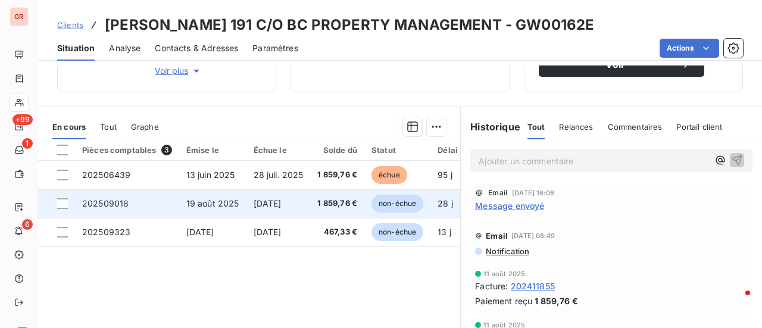
scroll to position [238, 0]
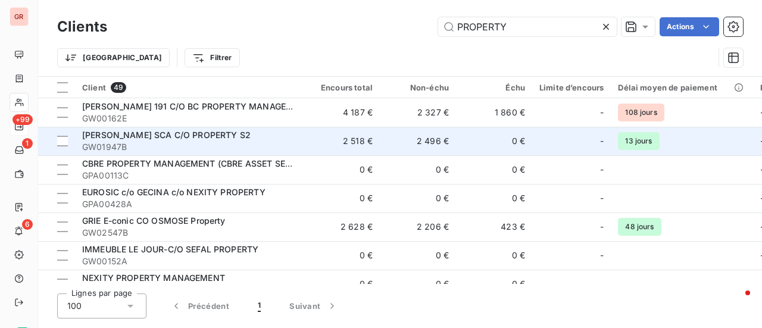
click at [188, 141] on span "GW01947B" at bounding box center [189, 147] width 214 height 12
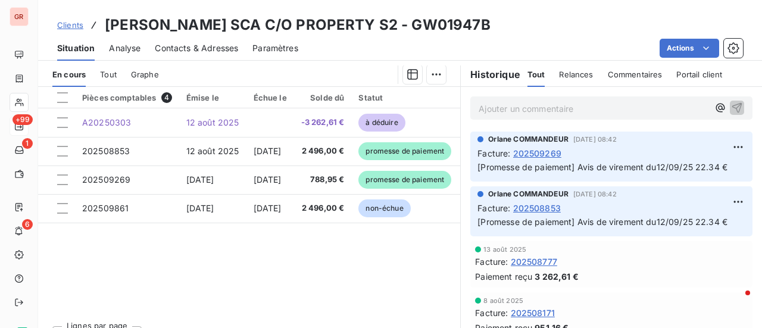
scroll to position [298, 0]
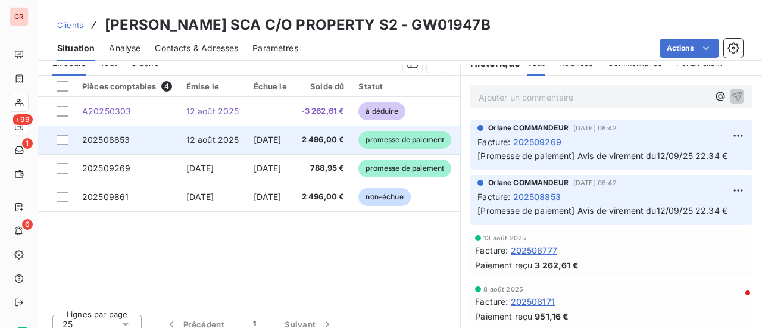
click at [427, 144] on span "promesse de paiement" at bounding box center [405, 140] width 93 height 18
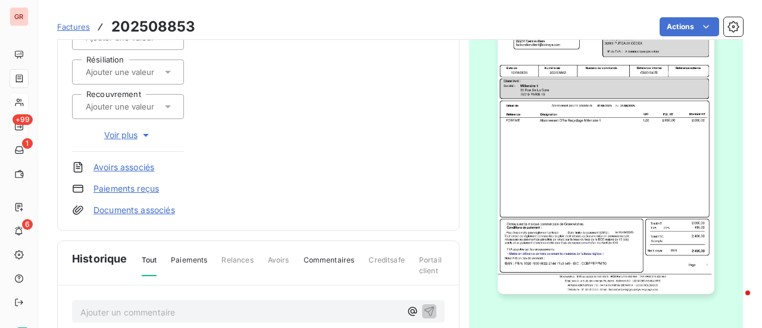
scroll to position [387, 0]
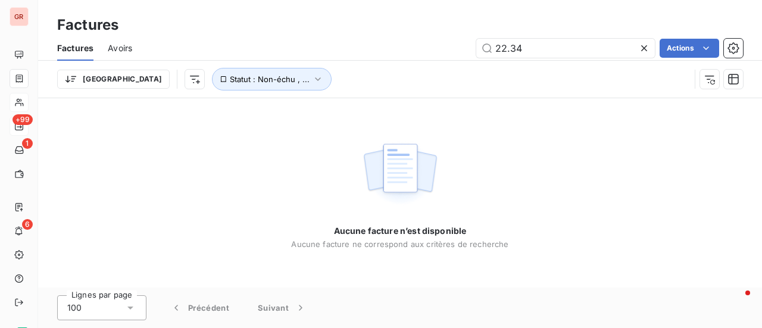
drag, startPoint x: 459, startPoint y: 52, endPoint x: 150, endPoint y: 54, distance: 309.2
click at [191, 52] on div "22.34 Actions" at bounding box center [445, 48] width 597 height 19
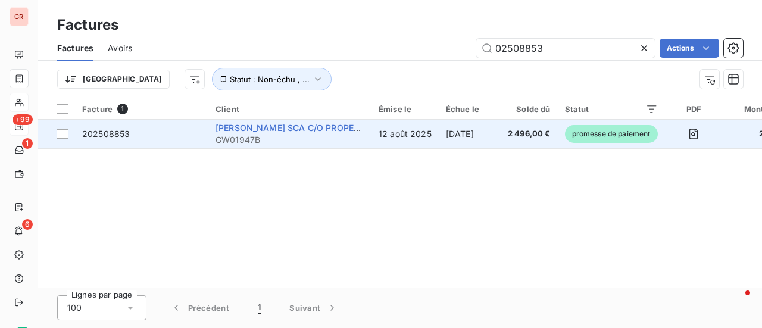
type input "02508853"
click at [243, 129] on span "[PERSON_NAME] SCA C/O PROPERTY S2" at bounding box center [300, 128] width 169 height 10
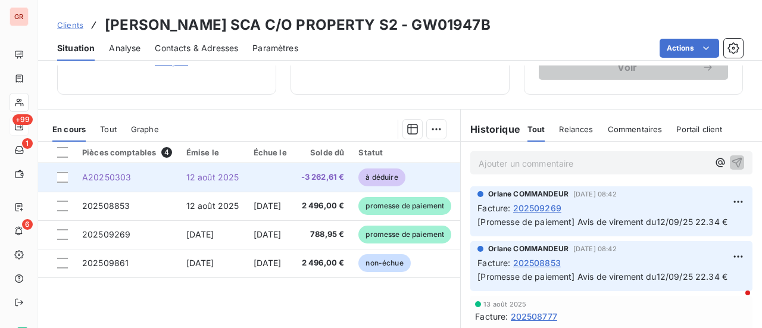
scroll to position [238, 0]
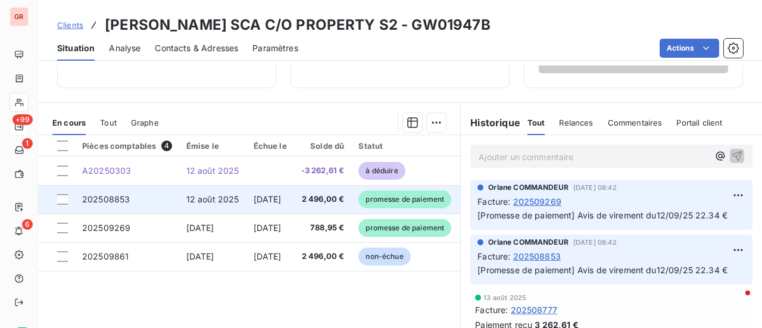
click at [71, 195] on td at bounding box center [56, 199] width 37 height 29
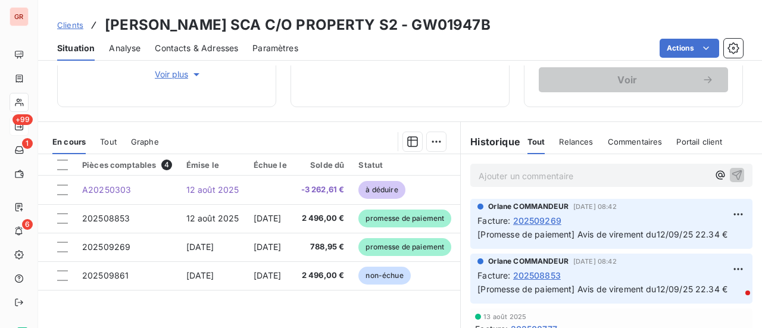
scroll to position [238, 0]
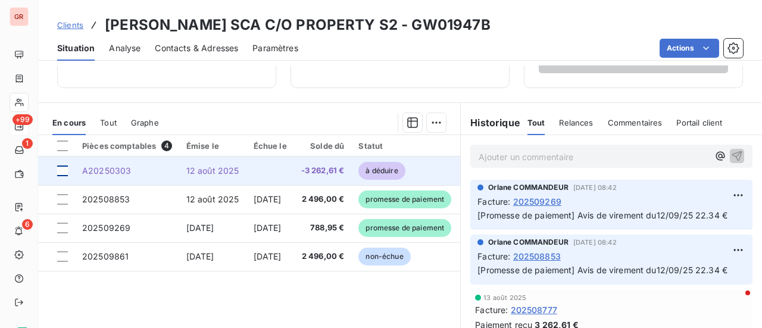
click at [67, 166] on div at bounding box center [62, 171] width 11 height 11
click at [110, 166] on span "A20250303" at bounding box center [106, 171] width 49 height 10
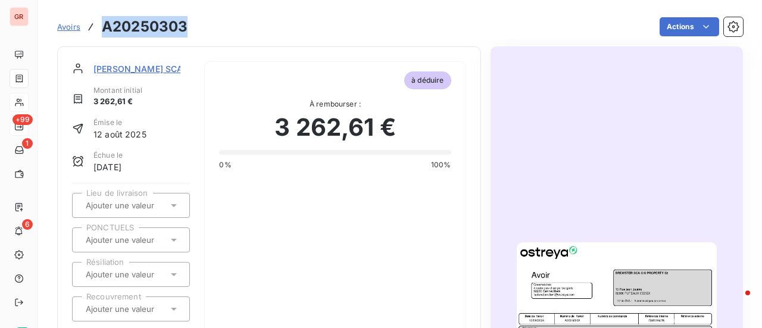
drag, startPoint x: 194, startPoint y: 29, endPoint x: 97, endPoint y: 27, distance: 97.1
click at [97, 27] on div "Avoirs A20250303 Actions" at bounding box center [400, 26] width 686 height 25
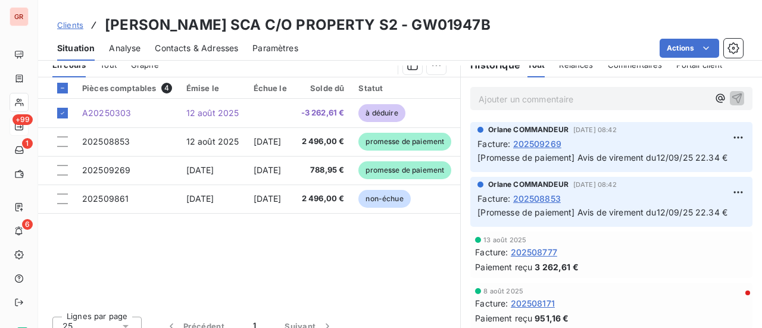
scroll to position [298, 0]
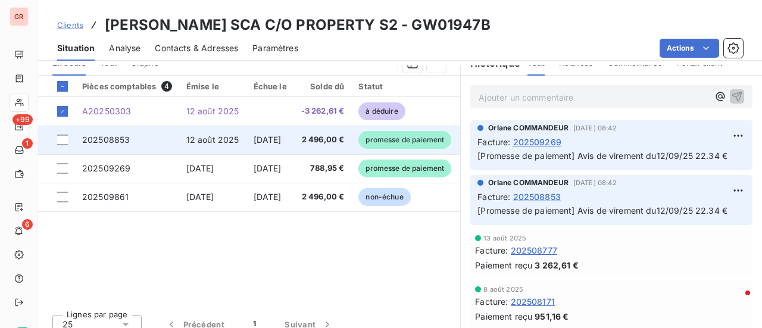
click at [108, 140] on span "202508853" at bounding box center [106, 140] width 48 height 10
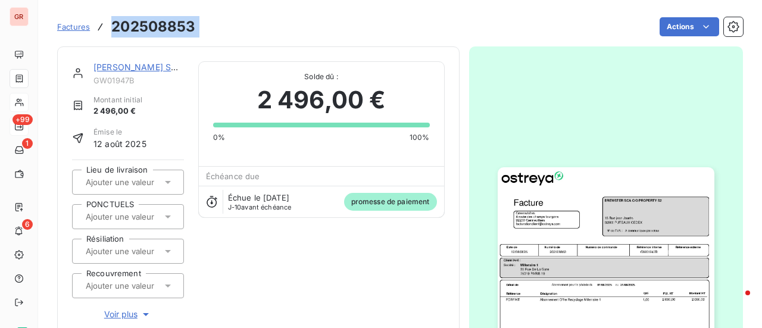
drag, startPoint x: 206, startPoint y: 26, endPoint x: 113, endPoint y: 26, distance: 93.5
click at [113, 26] on div "Factures 202508853 Actions" at bounding box center [400, 26] width 686 height 25
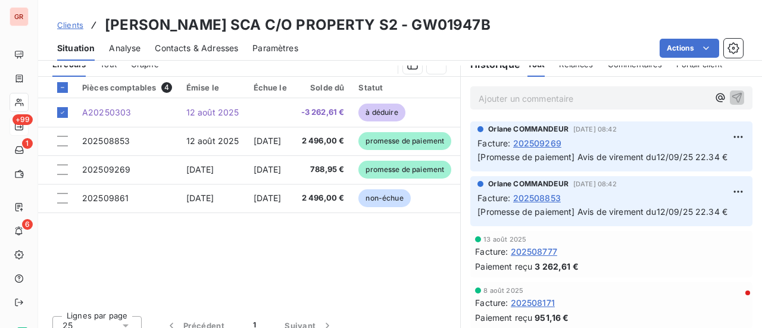
scroll to position [298, 0]
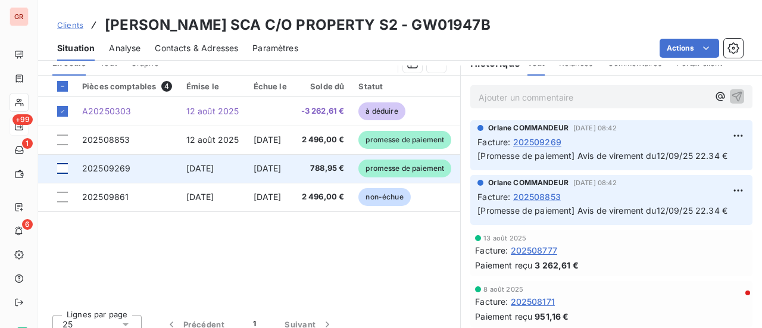
click at [66, 168] on div at bounding box center [62, 168] width 11 height 11
click at [113, 168] on span "202509269" at bounding box center [106, 168] width 48 height 10
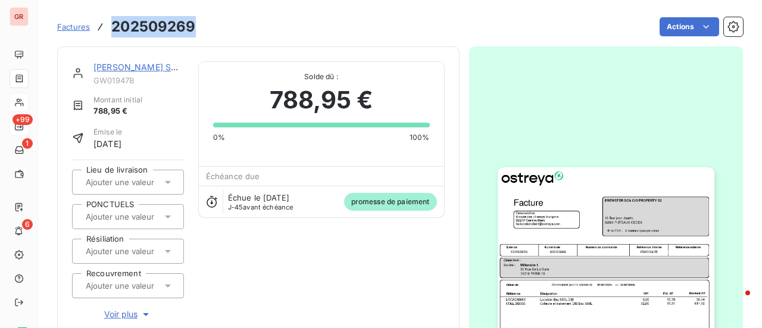
drag, startPoint x: 200, startPoint y: 25, endPoint x: 105, endPoint y: 23, distance: 95.3
click at [105, 23] on div "Factures 202509269 Actions" at bounding box center [400, 26] width 686 height 25
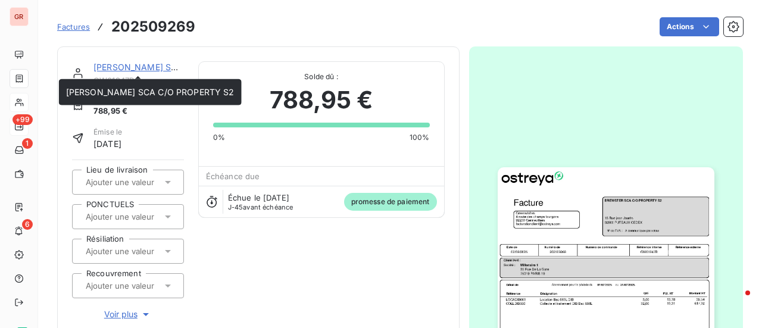
drag, startPoint x: 129, startPoint y: 68, endPoint x: 144, endPoint y: 70, distance: 15.0
click at [131, 67] on link "[PERSON_NAME] SCA C/O PROPERTY S2" at bounding box center [178, 67] width 169 height 10
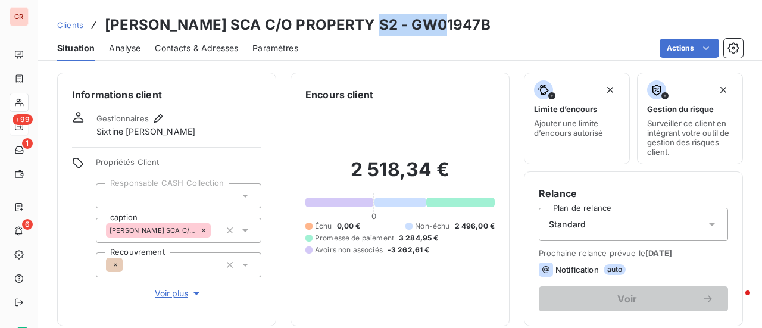
drag, startPoint x: 451, startPoint y: 28, endPoint x: 370, endPoint y: 30, distance: 81.0
click at [370, 30] on div "Clients [PERSON_NAME] SCA C/O PROPERTY S2 - GW01947B" at bounding box center [400, 24] width 724 height 21
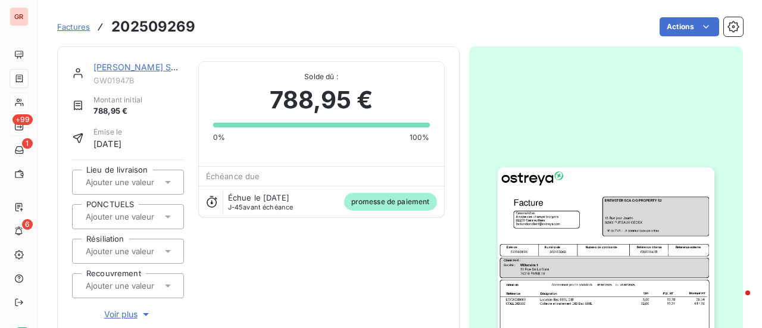
click at [146, 64] on link "[PERSON_NAME] SCA C/O PROPERTY S2" at bounding box center [178, 67] width 169 height 10
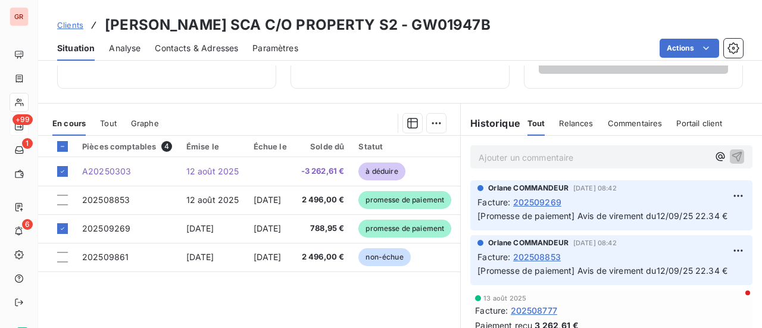
scroll to position [238, 0]
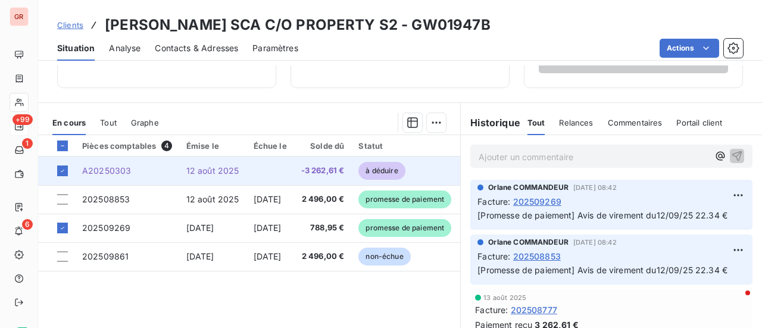
click at [126, 167] on span "A20250303" at bounding box center [106, 171] width 49 height 10
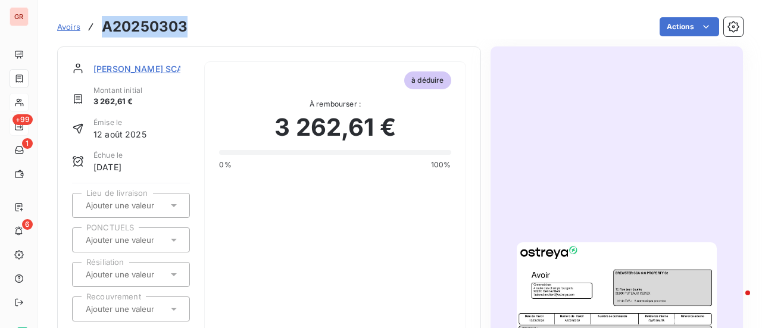
drag, startPoint x: 185, startPoint y: 29, endPoint x: 92, endPoint y: 29, distance: 92.9
click at [92, 29] on div "Avoirs A20250303" at bounding box center [122, 26] width 130 height 21
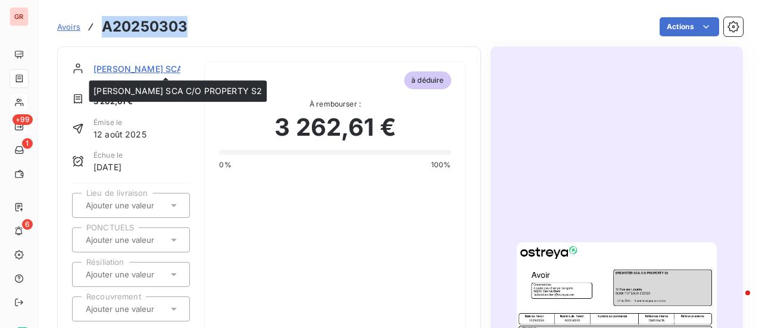
click at [144, 66] on span "[PERSON_NAME] SCA C/O PROPERTY S2" at bounding box center [178, 69] width 169 height 13
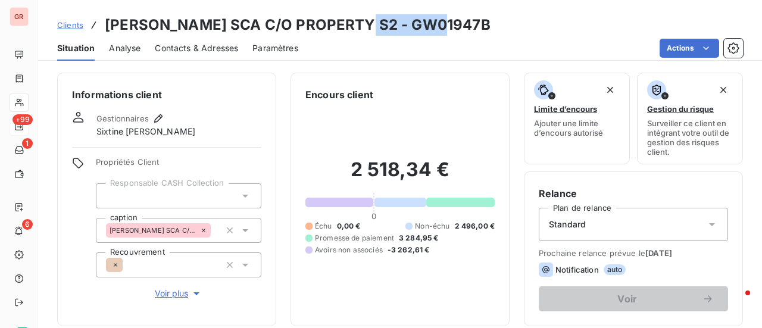
drag, startPoint x: 453, startPoint y: 26, endPoint x: 362, endPoint y: 26, distance: 90.5
click at [362, 26] on div "Clients [PERSON_NAME] SCA C/O PROPERTY S2 - GW01947B" at bounding box center [400, 24] width 724 height 21
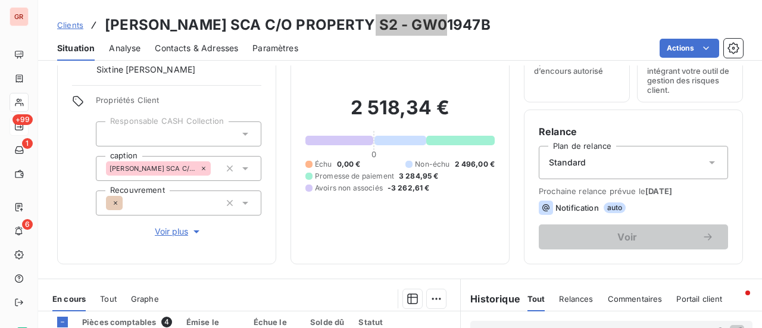
scroll to position [179, 0]
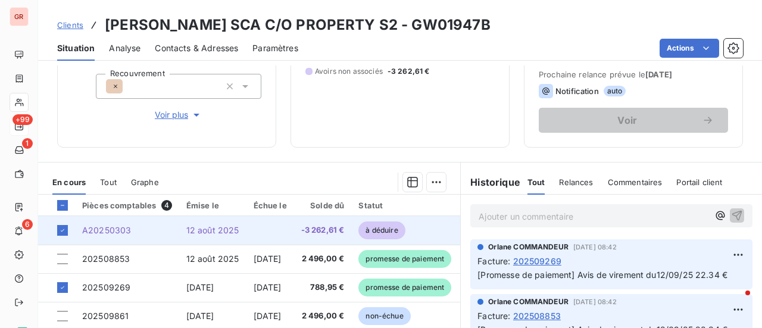
click at [115, 228] on span "A20250303" at bounding box center [106, 230] width 49 height 10
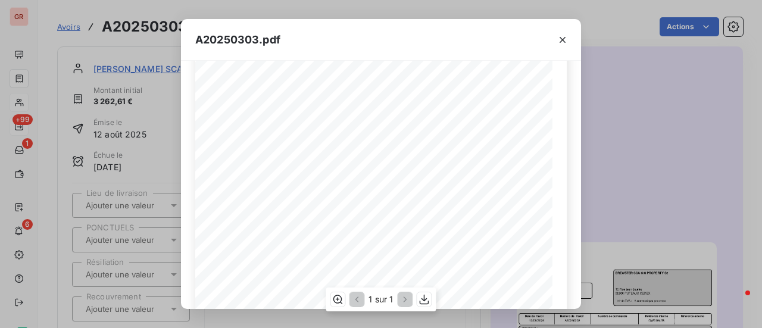
scroll to position [119, 0]
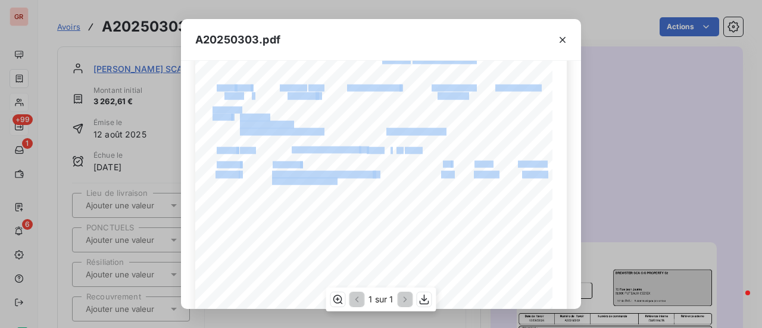
click at [310, 189] on div "Référence interne Numéro de Date de Numéro de commande Référence externe [STREE…" at bounding box center [381, 208] width 372 height 505
click at [568, 35] on icon "button" at bounding box center [563, 40] width 12 height 12
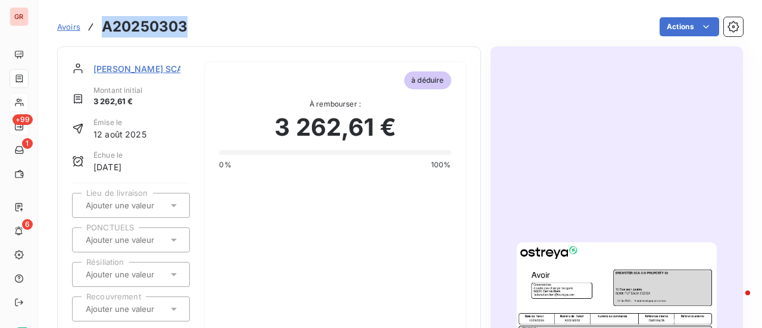
drag, startPoint x: 189, startPoint y: 29, endPoint x: 94, endPoint y: 22, distance: 95.6
click at [94, 22] on div "Avoirs A20250303 Actions" at bounding box center [400, 26] width 686 height 25
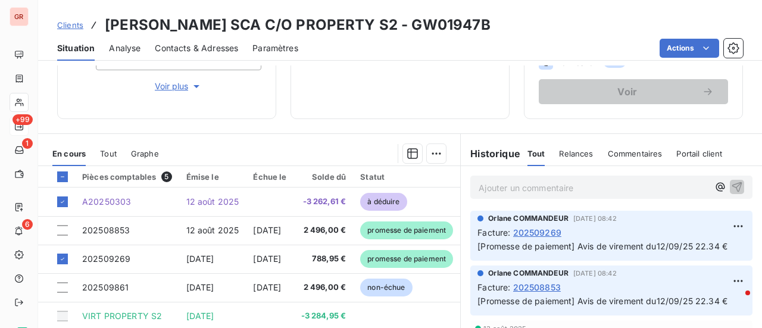
scroll to position [60, 0]
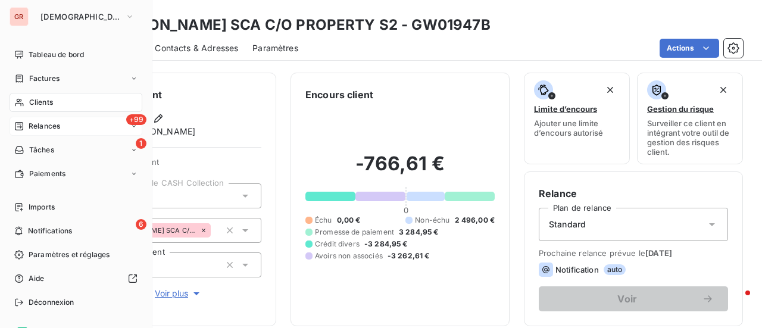
click at [52, 78] on span "Factures" at bounding box center [44, 78] width 30 height 11
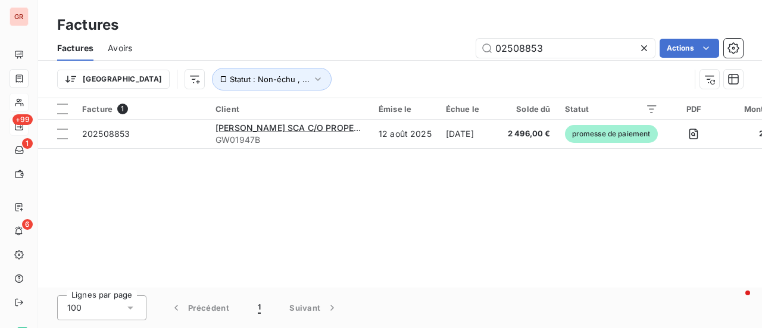
drag, startPoint x: 547, startPoint y: 49, endPoint x: 353, endPoint y: 52, distance: 194.2
click at [365, 51] on div "02508853 Actions" at bounding box center [445, 48] width 597 height 19
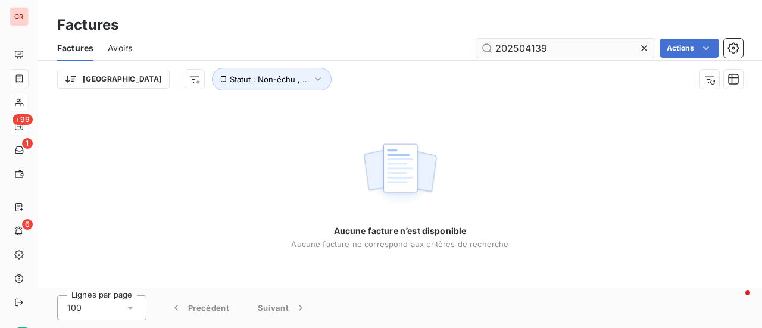
click at [497, 47] on input "202504139" at bounding box center [566, 48] width 179 height 19
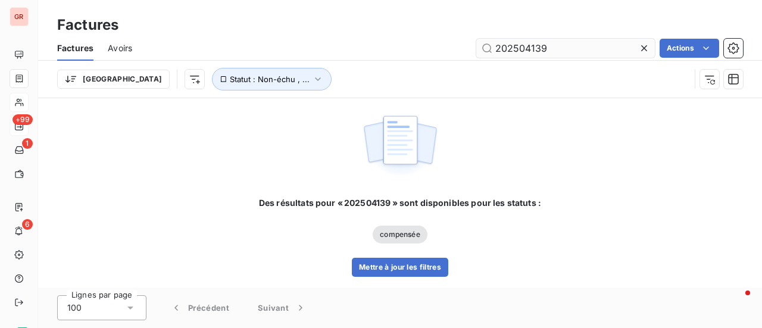
click at [558, 48] on input "202504139" at bounding box center [566, 48] width 179 height 19
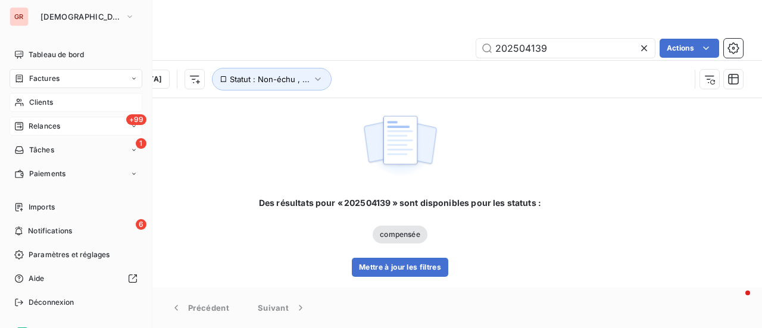
type input "202504139"
click at [54, 101] on div "Clients" at bounding box center [76, 102] width 133 height 19
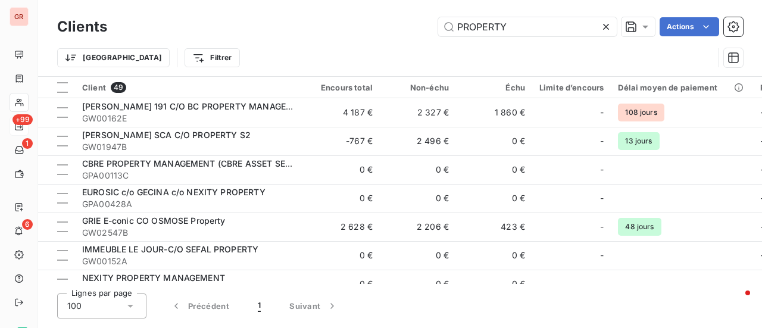
drag, startPoint x: 527, startPoint y: 33, endPoint x: 211, endPoint y: 51, distance: 316.2
click at [259, 39] on div "Clients PROPERTY Actions" at bounding box center [400, 26] width 686 height 25
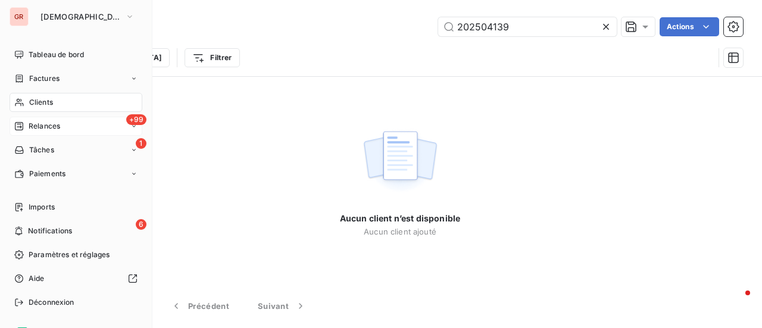
type input "202504139"
click at [56, 79] on span "Factures" at bounding box center [44, 78] width 30 height 11
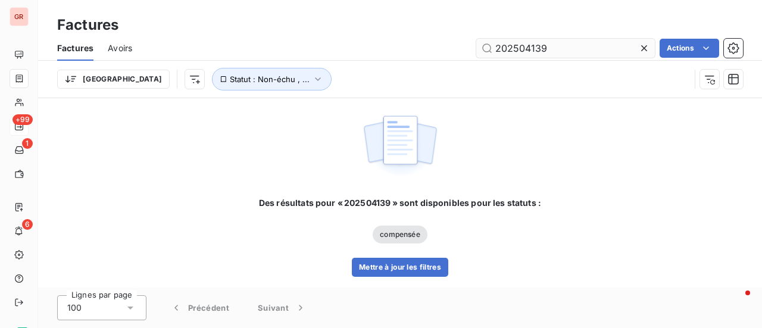
drag, startPoint x: 578, startPoint y: 48, endPoint x: 531, endPoint y: 54, distance: 47.4
click at [531, 54] on input "202504139" at bounding box center [566, 48] width 179 height 19
click at [312, 79] on icon "button" at bounding box center [318, 79] width 12 height 12
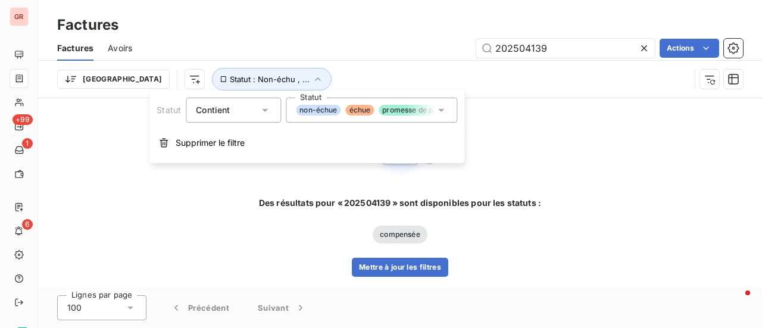
click at [446, 114] on icon at bounding box center [441, 110] width 12 height 12
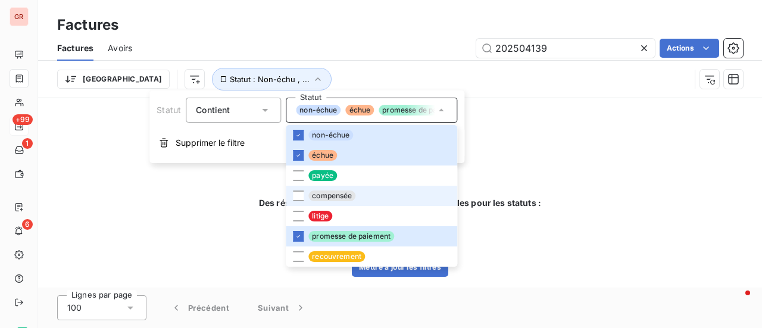
click at [309, 197] on span "compensée" at bounding box center [332, 196] width 47 height 11
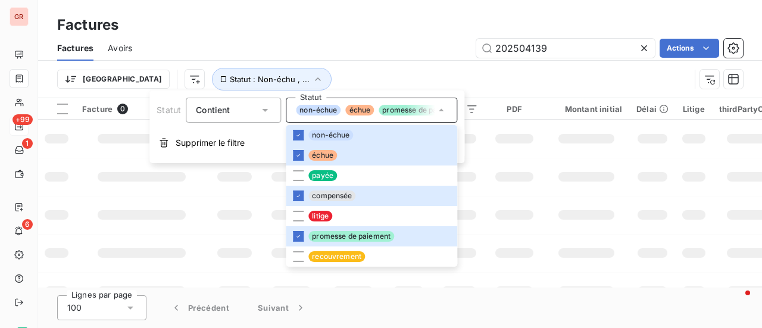
click at [565, 158] on td at bounding box center [587, 177] width 86 height 38
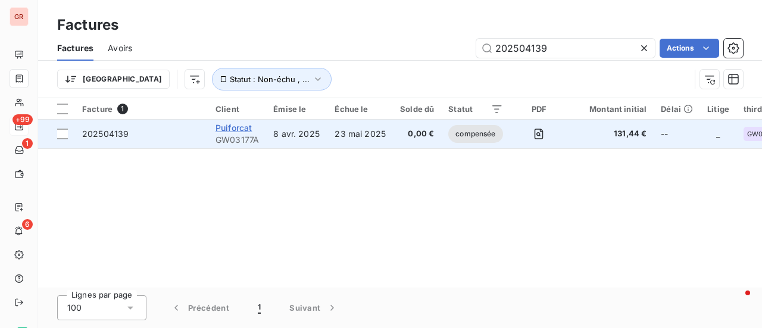
click at [232, 130] on span "Puiforcat" at bounding box center [234, 128] width 36 height 10
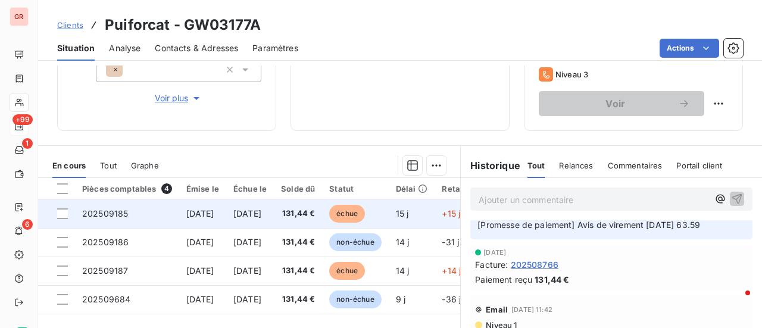
scroll to position [190, 0]
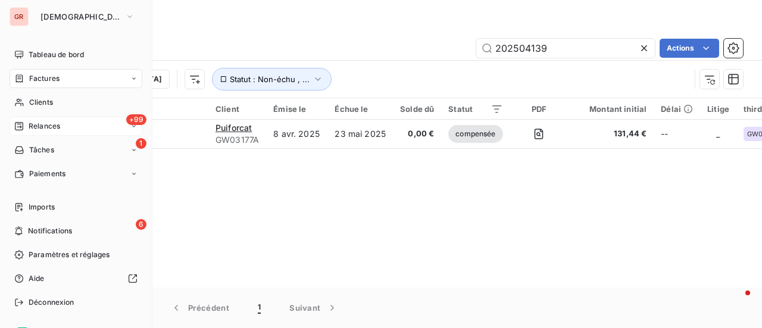
click at [45, 80] on span "Factures" at bounding box center [44, 78] width 30 height 11
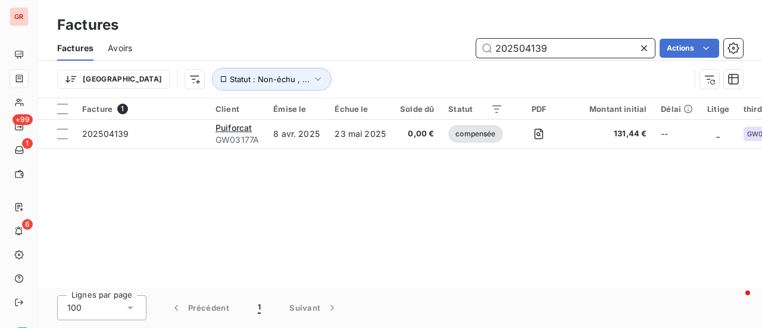
drag, startPoint x: 559, startPoint y: 47, endPoint x: 363, endPoint y: 69, distance: 196.6
click at [386, 67] on div "Factures Avoirs 202504139 Actions Trier Statut : Non-échu , ..." at bounding box center [400, 67] width 724 height 62
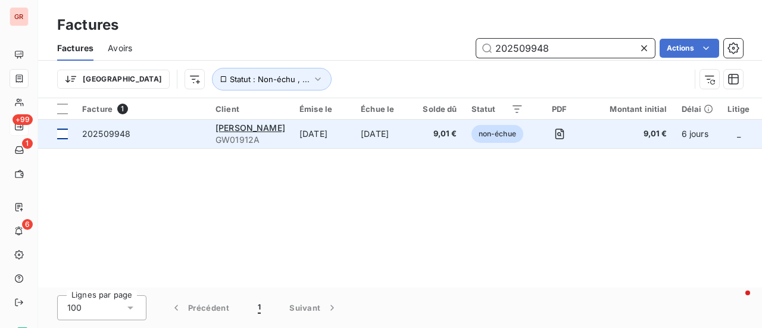
type input "202509948"
click at [60, 133] on div at bounding box center [62, 134] width 11 height 11
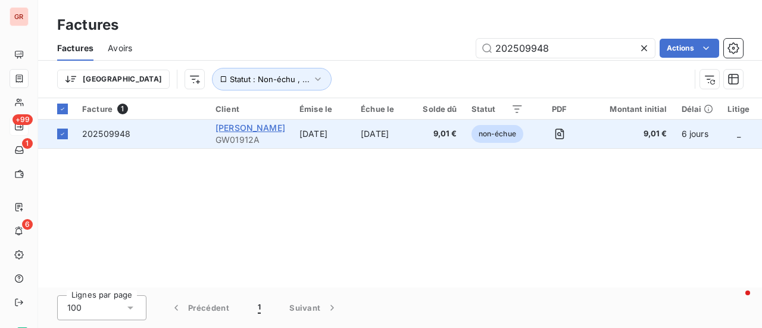
click at [243, 129] on span "[PERSON_NAME]" at bounding box center [251, 128] width 70 height 10
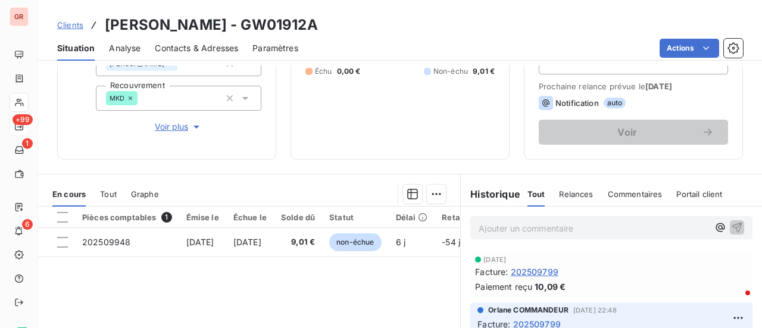
scroll to position [179, 0]
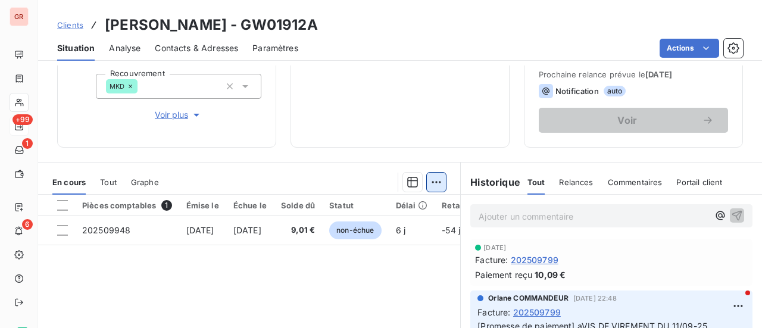
click at [432, 171] on div "En cours Tout Graphe" at bounding box center [249, 182] width 422 height 25
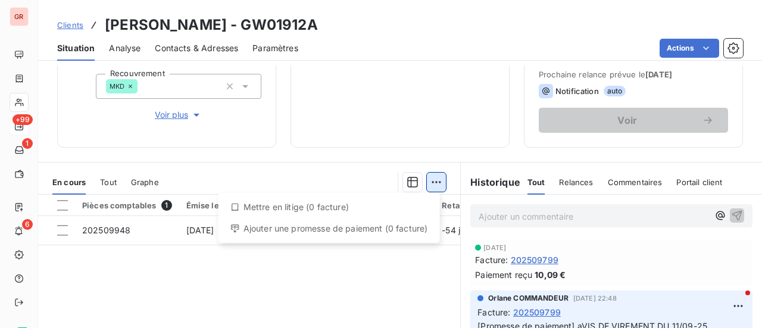
click at [437, 172] on html "GR +99 1 6 Clients [PERSON_NAME] - GW01912A Situation Analyse Contacts & Adress…" at bounding box center [381, 164] width 762 height 328
click at [66, 232] on html "GR +99 1 6 Clients [PERSON_NAME] - GW01912A Situation Analyse Contacts & Adress…" at bounding box center [381, 164] width 762 height 328
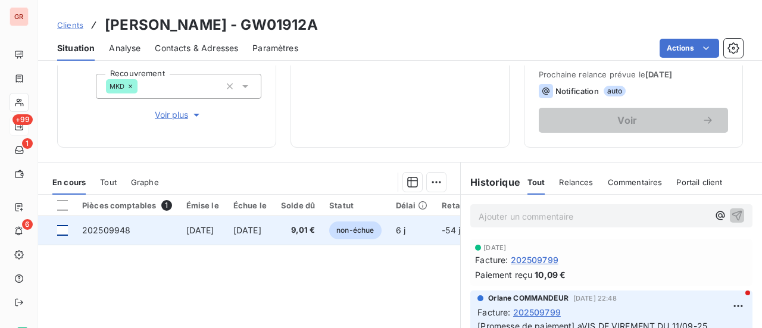
click at [64, 231] on div at bounding box center [62, 230] width 11 height 11
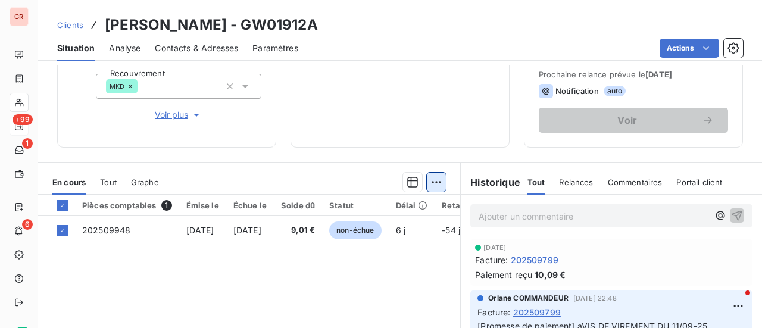
click at [431, 183] on html "GR +99 1 6 Clients [PERSON_NAME] - GW01912A Situation Analyse Contacts & Adress…" at bounding box center [381, 164] width 762 height 328
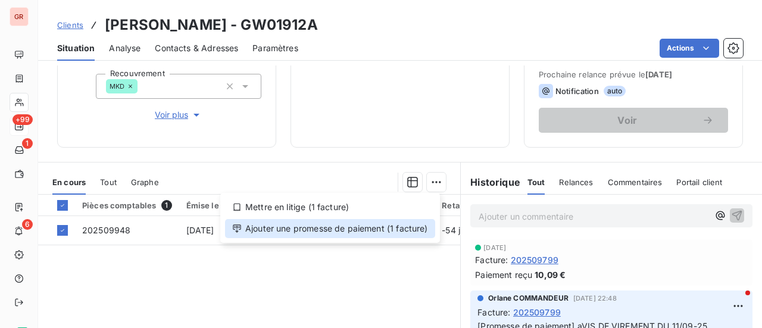
click at [357, 223] on div "Ajouter une promesse de paiement (1 facture)" at bounding box center [330, 228] width 210 height 19
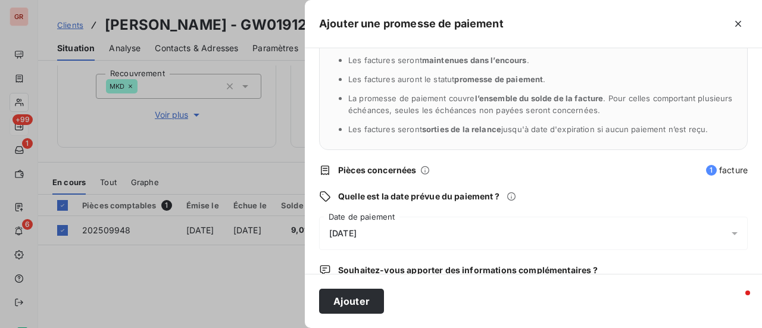
scroll to position [119, 0]
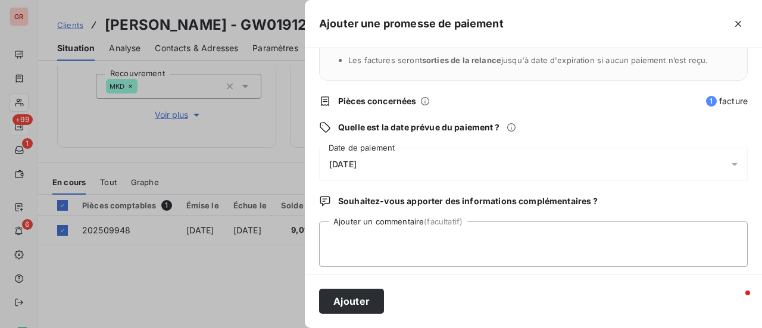
click at [729, 162] on icon at bounding box center [735, 164] width 12 height 12
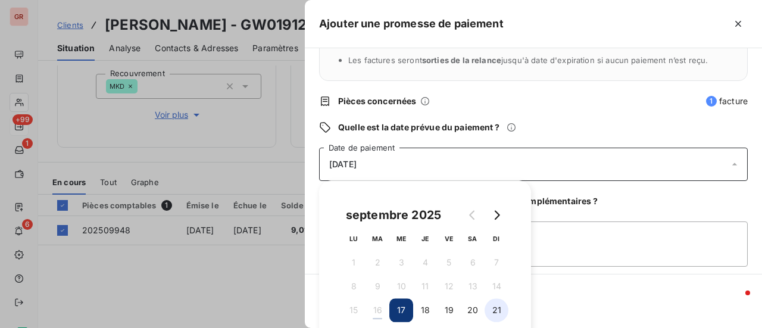
click at [499, 314] on button "21" at bounding box center [497, 310] width 24 height 24
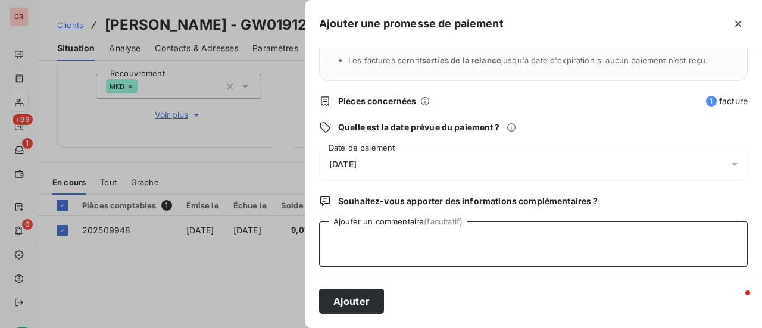
click at [624, 265] on textarea "Ajouter un commentaire (facultatif)" at bounding box center [533, 244] width 429 height 45
type textarea "a"
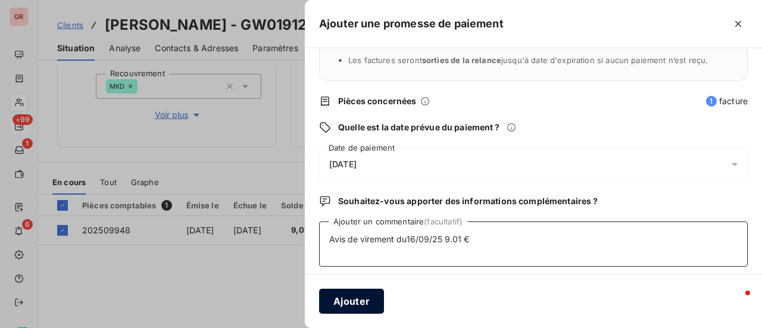
type textarea "Avis de virement du16/09/25 9.01 €"
click at [374, 298] on button "Ajouter" at bounding box center [351, 301] width 65 height 25
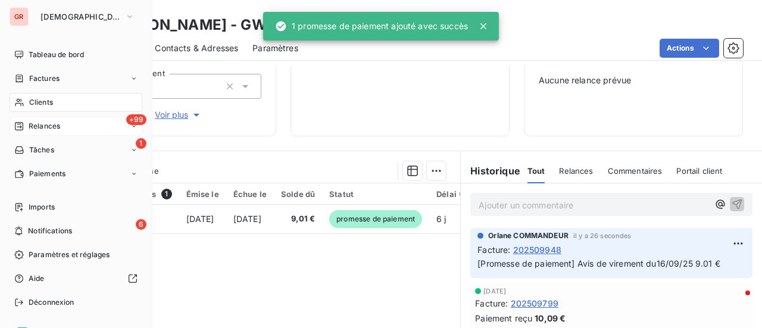
drag, startPoint x: 52, startPoint y: 103, endPoint x: 107, endPoint y: 90, distance: 56.3
click at [52, 103] on span "Clients" at bounding box center [41, 102] width 24 height 11
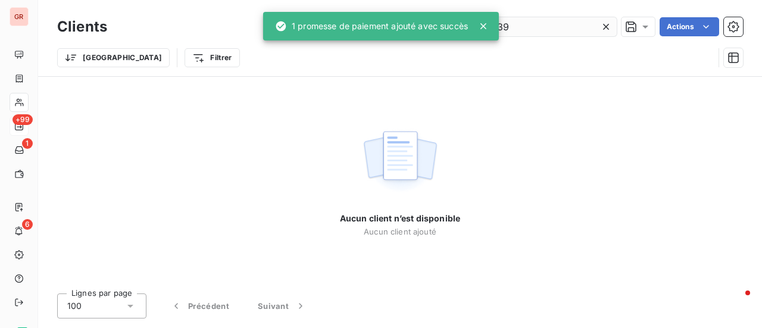
click at [538, 22] on input "202504139" at bounding box center [527, 26] width 179 height 19
drag, startPoint x: 534, startPoint y: 26, endPoint x: 307, endPoint y: 59, distance: 229.4
click at [315, 54] on div "Clients 202504139 Actions Trier Filtrer" at bounding box center [400, 45] width 686 height 62
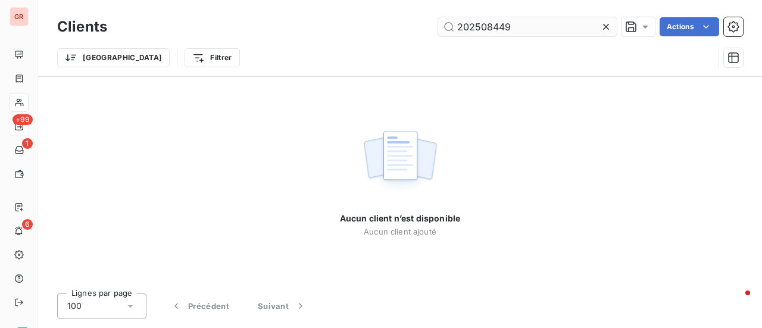
click at [462, 26] on input "202508449" at bounding box center [527, 26] width 179 height 19
click at [458, 30] on input "202508449" at bounding box center [527, 26] width 179 height 19
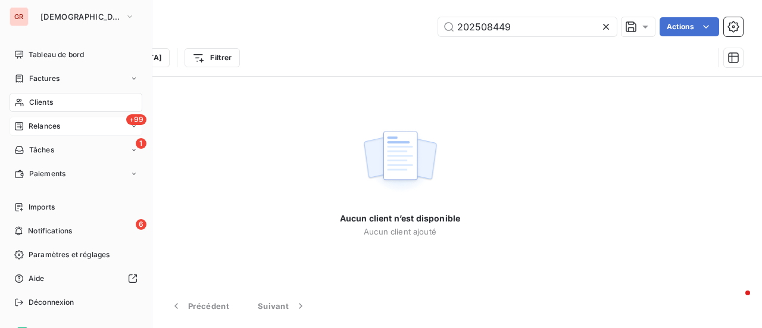
type input "202508449"
click at [55, 74] on span "Factures" at bounding box center [44, 78] width 30 height 11
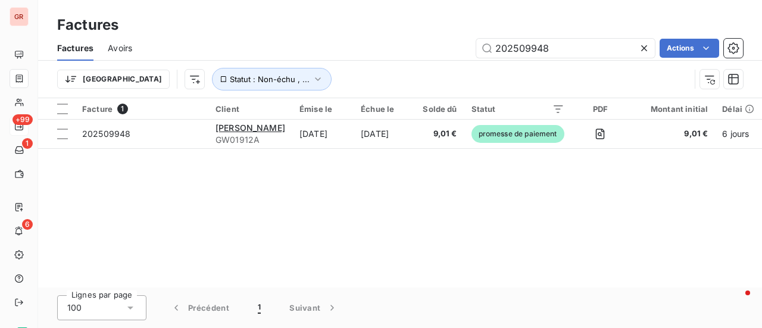
drag, startPoint x: 562, startPoint y: 44, endPoint x: 318, endPoint y: 90, distance: 248.5
click at [349, 79] on div "Factures Avoirs 202509948 Actions Trier Statut : Non-échu , ..." at bounding box center [400, 67] width 724 height 62
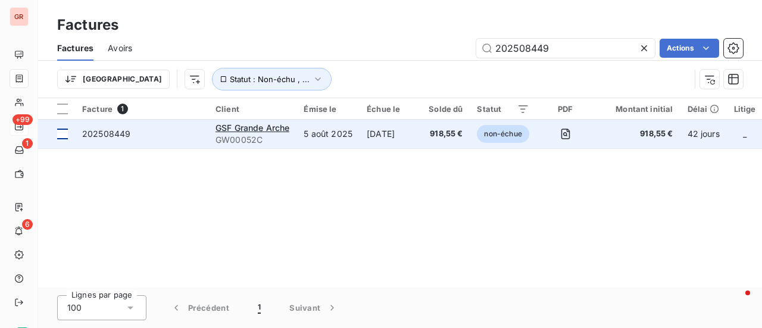
type input "202508449"
drag, startPoint x: 63, startPoint y: 136, endPoint x: 73, endPoint y: 137, distance: 10.2
click at [64, 136] on div at bounding box center [62, 134] width 11 height 11
click at [251, 130] on span "GSF Grande Arche" at bounding box center [253, 128] width 74 height 10
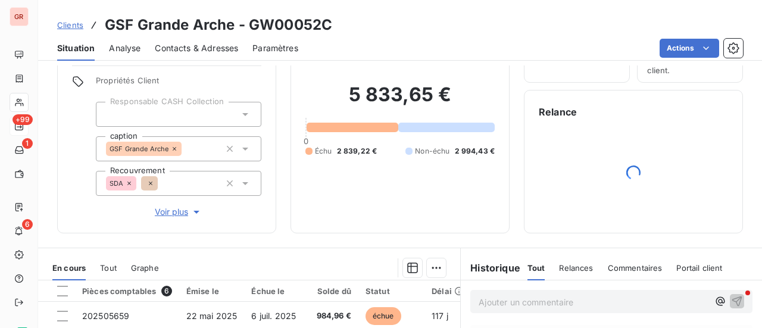
scroll to position [179, 0]
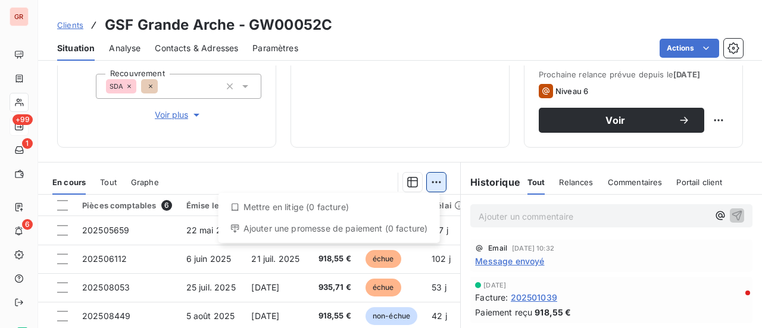
click at [431, 178] on html "GR +99 1 6 Clients GSF Grande Arche - GW00052C Situation Analyse Contacts & Adr…" at bounding box center [381, 164] width 762 height 328
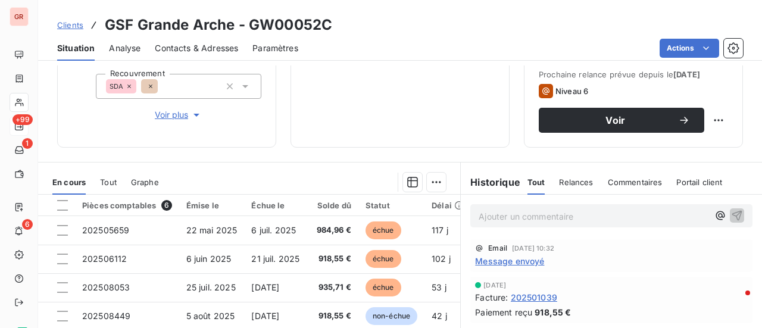
click at [379, 78] on html "GR +99 1 6 Clients GSF Grande Arche - GW00052C Situation Analyse Contacts & Adr…" at bounding box center [381, 164] width 762 height 328
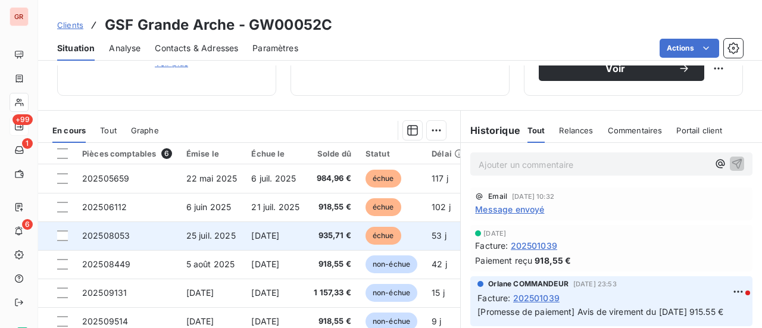
scroll to position [298, 0]
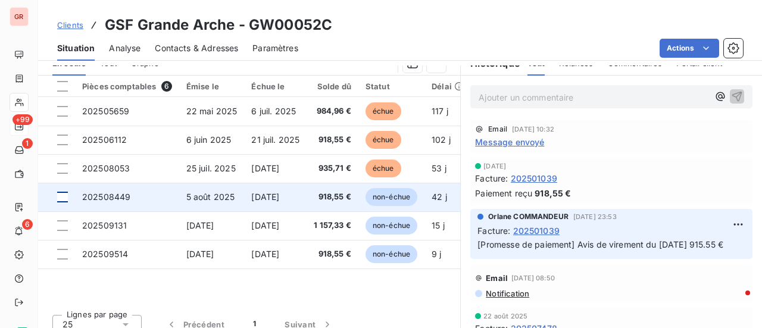
click at [63, 200] on div at bounding box center [62, 197] width 11 height 11
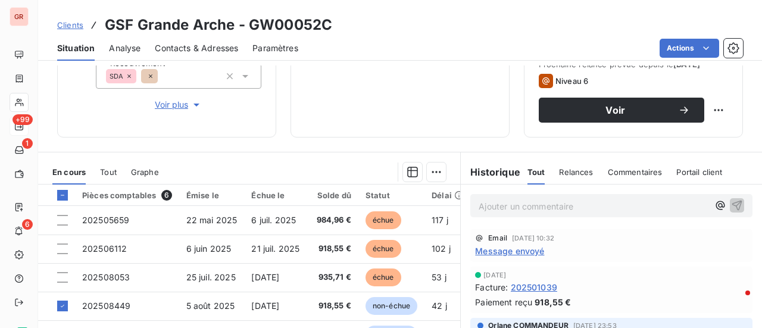
scroll to position [179, 0]
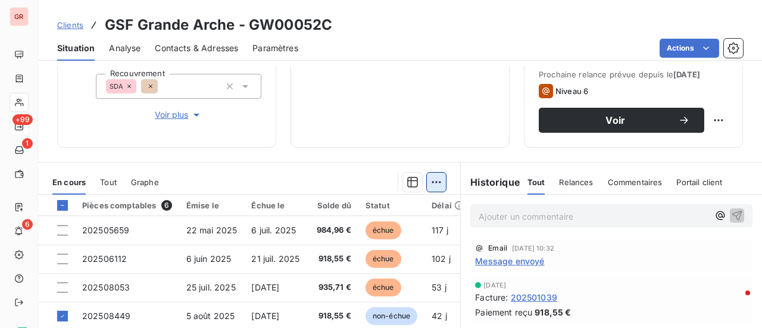
click at [436, 183] on html "GR +99 1 6 Clients GSF Grande Arche - GW00052C Situation Analyse Contacts & Adr…" at bounding box center [381, 164] width 762 height 328
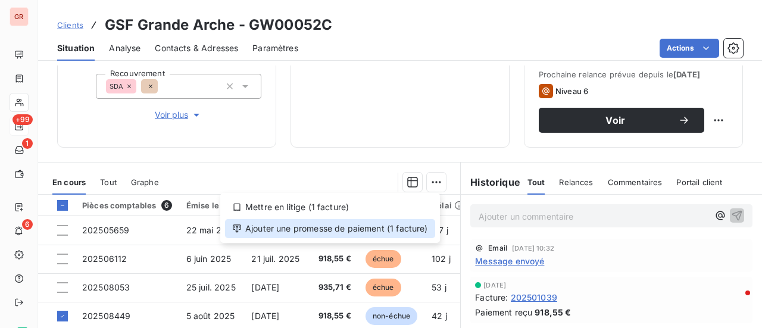
click at [343, 227] on div "Ajouter une promesse de paiement (1 facture)" at bounding box center [330, 228] width 210 height 19
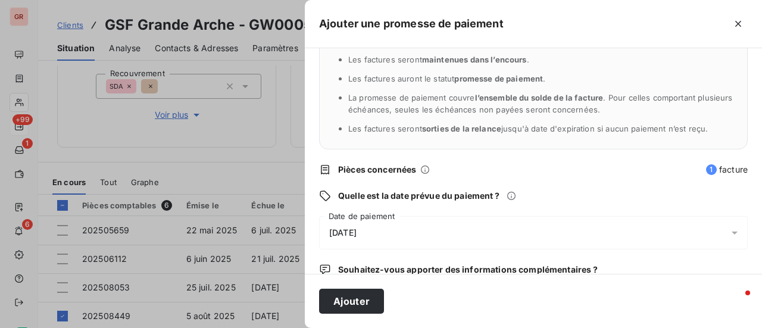
scroll to position [119, 0]
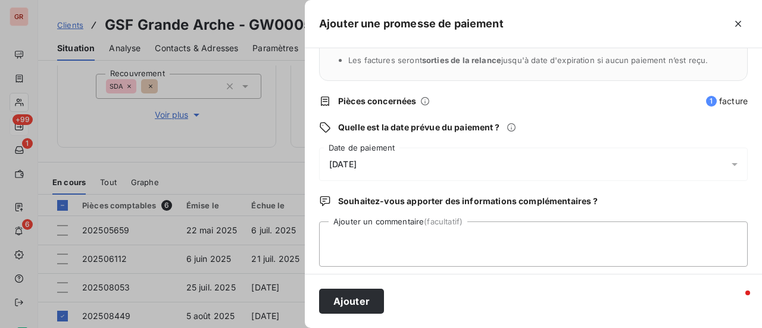
click at [729, 161] on icon at bounding box center [735, 164] width 12 height 12
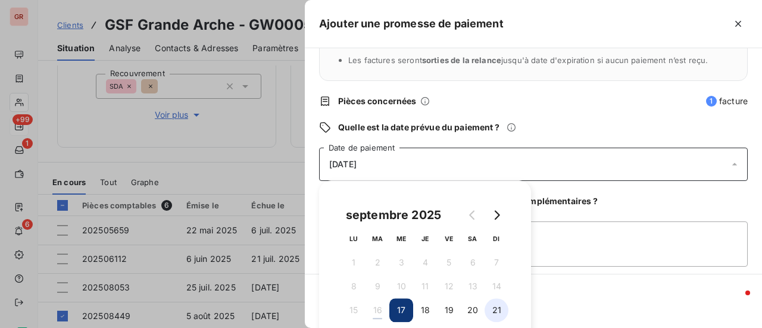
click at [499, 308] on button "21" at bounding box center [497, 310] width 24 height 24
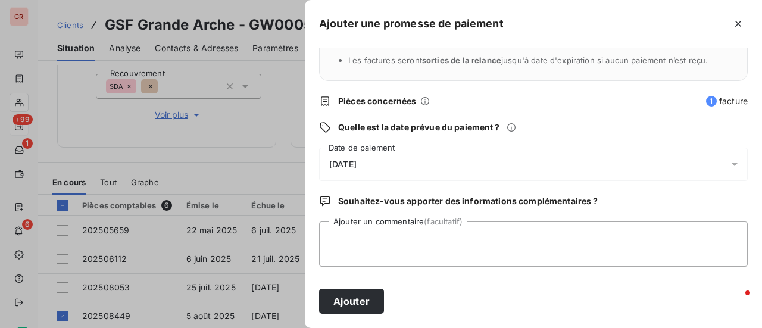
click at [659, 218] on div "Quels sont les impacts ? Les factures seront maintenues dans l’encours . Les fa…" at bounding box center [533, 161] width 457 height 226
click at [424, 236] on textarea "Ajouter un commentaire (facultatif)" at bounding box center [533, 244] width 429 height 45
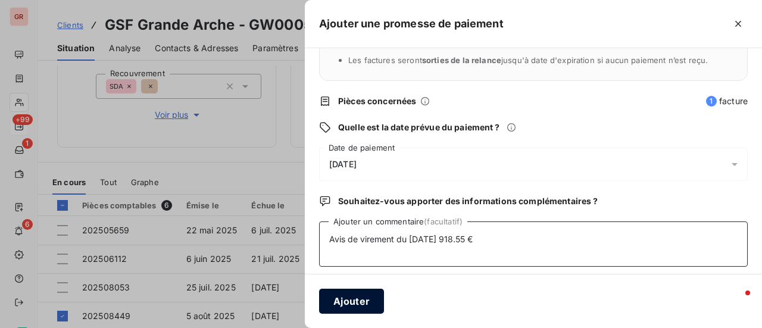
type textarea "Avis de virement du [DATE] 918.55 €"
click at [354, 311] on button "Ajouter" at bounding box center [351, 301] width 65 height 25
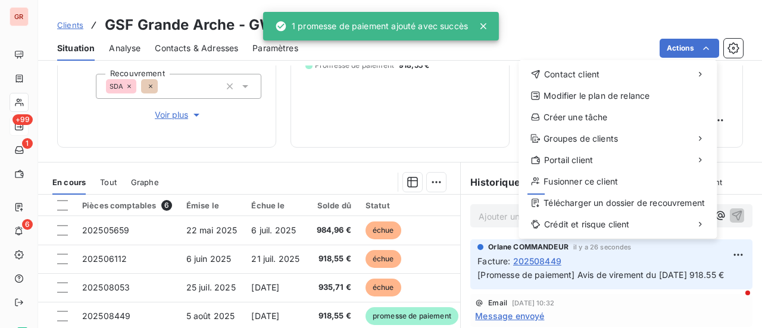
click at [393, 111] on html "GR +99 1 6 Clients GSF Grande Arche - GW00052C Situation Analyse Contacts & Adr…" at bounding box center [381, 164] width 762 height 328
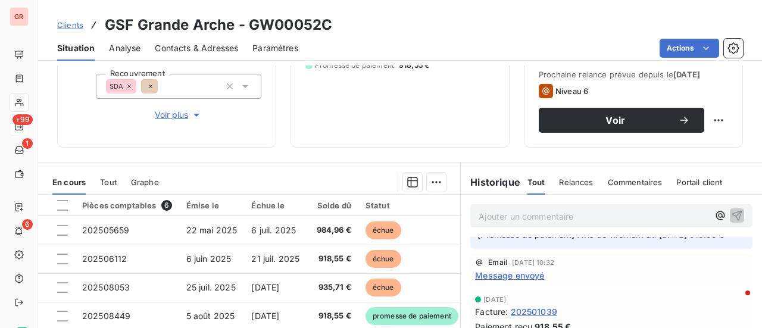
scroll to position [60, 0]
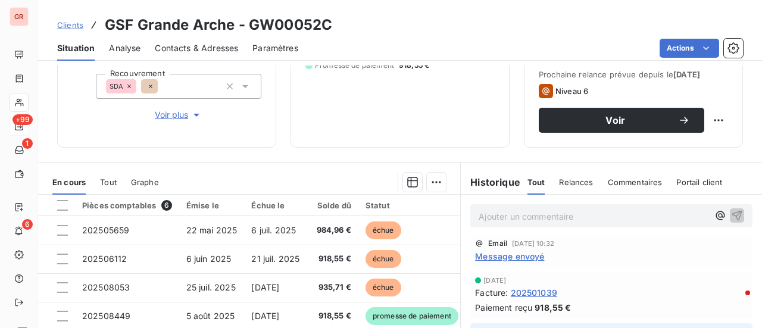
click at [533, 263] on span "Message envoyé" at bounding box center [509, 256] width 69 height 13
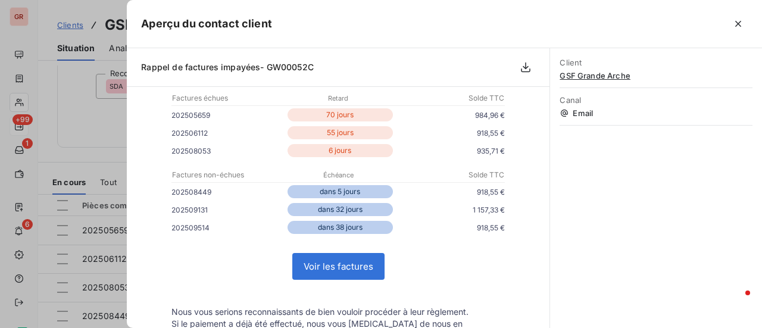
scroll to position [179, 0]
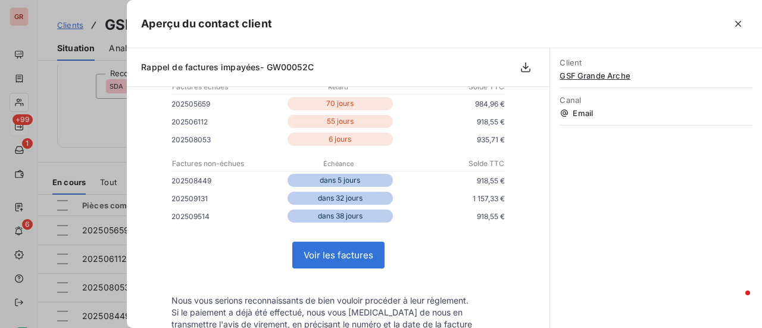
click at [86, 132] on div at bounding box center [381, 164] width 762 height 328
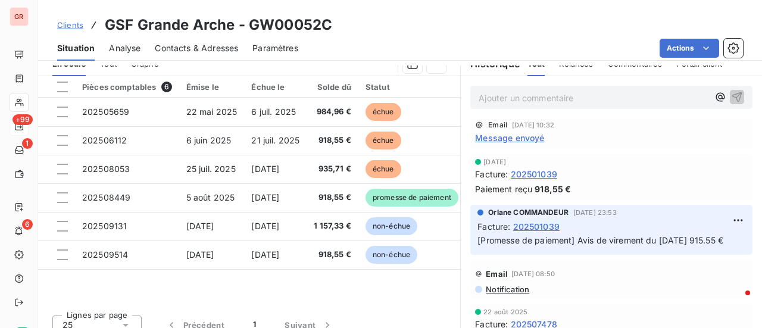
scroll to position [309, 0]
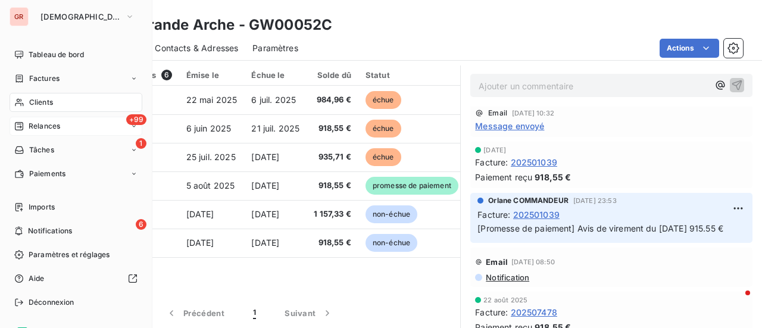
click at [43, 79] on span "Factures" at bounding box center [44, 78] width 30 height 11
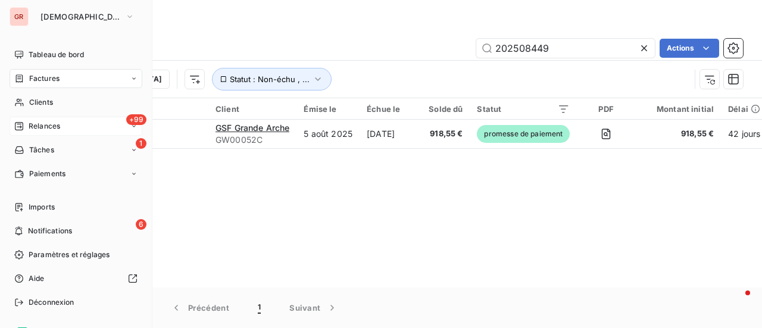
drag, startPoint x: 50, startPoint y: 80, endPoint x: 248, endPoint y: 37, distance: 202.4
click at [50, 80] on span "Factures" at bounding box center [44, 78] width 30 height 11
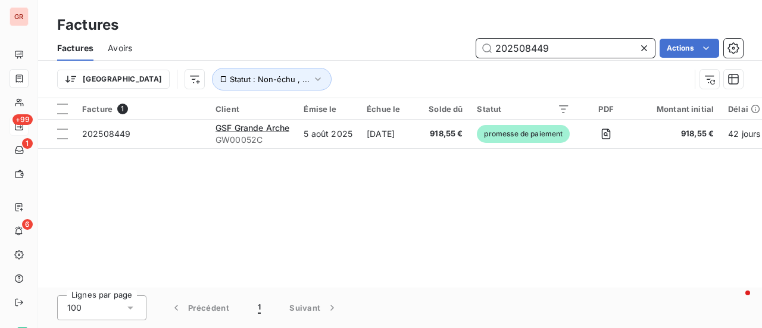
drag, startPoint x: 562, startPoint y: 46, endPoint x: 186, endPoint y: 151, distance: 390.4
click at [198, 148] on div "Factures Factures Avoirs 202508449 Actions Trier Statut : Non-échu , ... Factur…" at bounding box center [400, 164] width 724 height 328
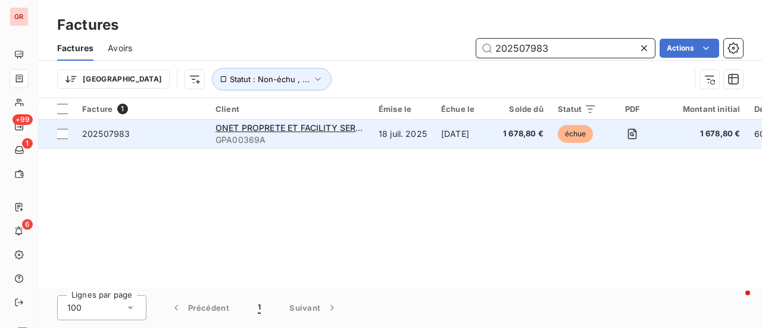
type input "202507983"
click at [76, 133] on td "202507983" at bounding box center [141, 134] width 133 height 29
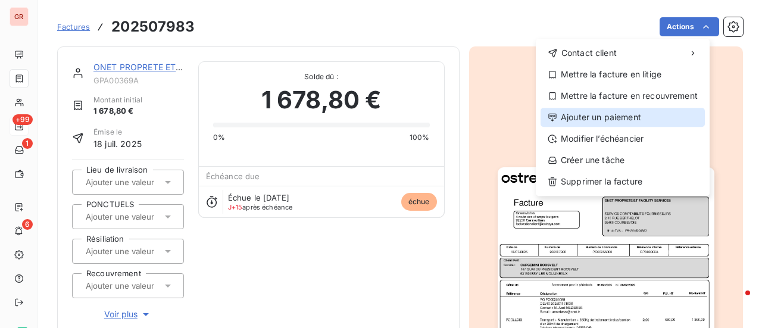
click at [623, 119] on div "Ajouter un paiement" at bounding box center [623, 117] width 164 height 19
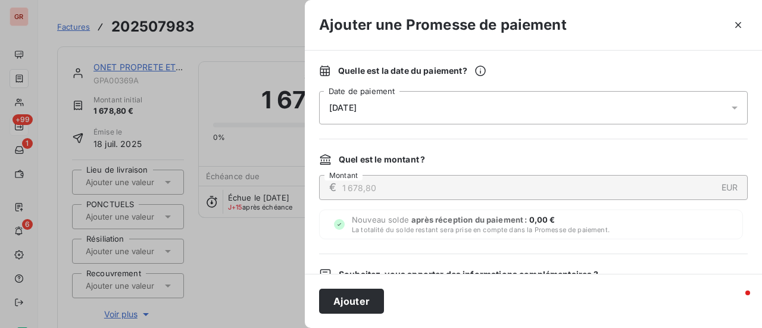
click at [729, 114] on div at bounding box center [738, 107] width 19 height 33
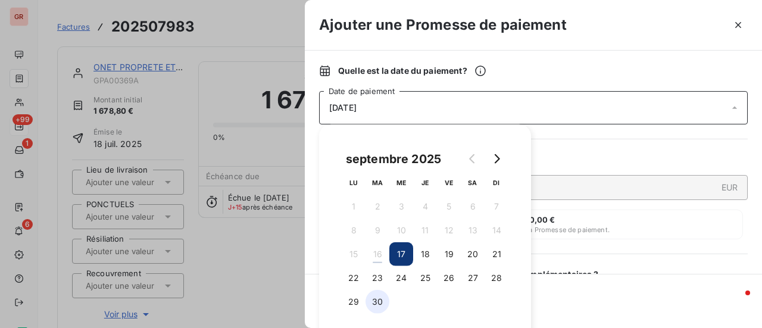
click at [383, 297] on button "30" at bounding box center [378, 302] width 24 height 24
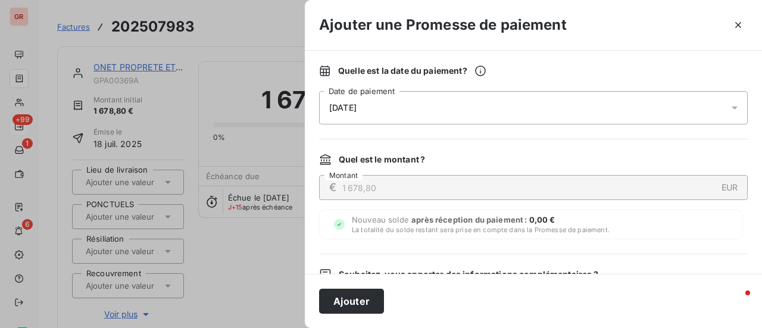
click at [609, 144] on div "Quelle est la date du paiement ? [DATE] Date de paiement Quel est le montant ? …" at bounding box center [533, 162] width 457 height 223
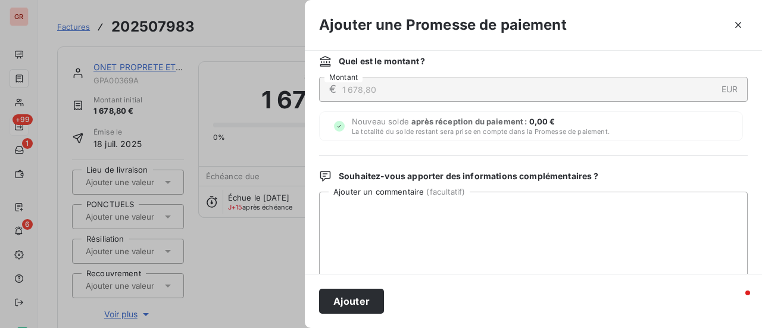
scroll to position [119, 0]
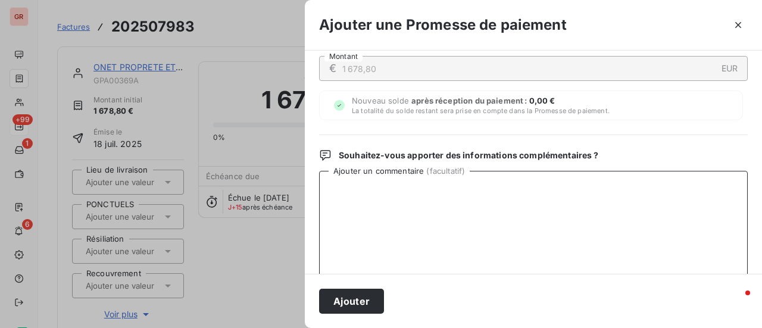
click at [383, 186] on textarea "Ajouter un commentaire ( facultatif )" at bounding box center [533, 233] width 429 height 124
type textarea "avis de virement du [DATE] 1678.80 €"
click at [359, 303] on button "Ajouter" at bounding box center [351, 301] width 65 height 25
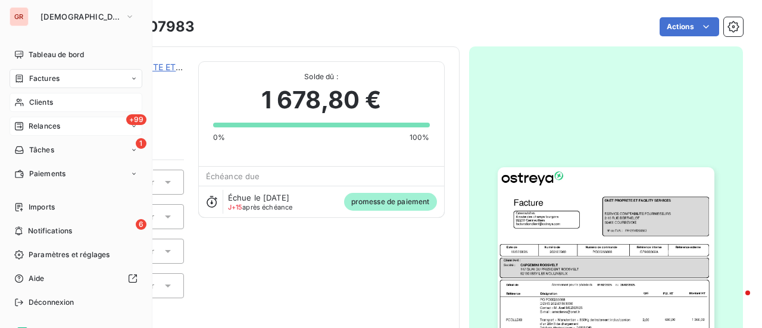
drag, startPoint x: 51, startPoint y: 104, endPoint x: 70, endPoint y: 105, distance: 19.1
click at [51, 104] on span "Clients" at bounding box center [41, 102] width 24 height 11
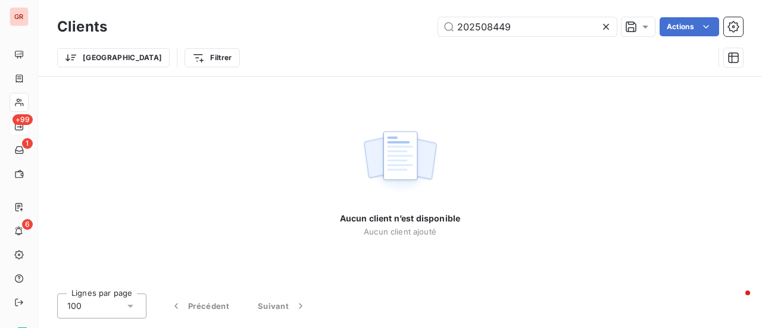
drag, startPoint x: 520, startPoint y: 29, endPoint x: 290, endPoint y: 34, distance: 230.6
click at [307, 33] on div "202508449 Actions" at bounding box center [433, 26] width 622 height 19
type input "202509944"
drag, startPoint x: 530, startPoint y: 20, endPoint x: 423, endPoint y: 24, distance: 106.7
click at [449, 23] on input "202509944" at bounding box center [527, 26] width 179 height 19
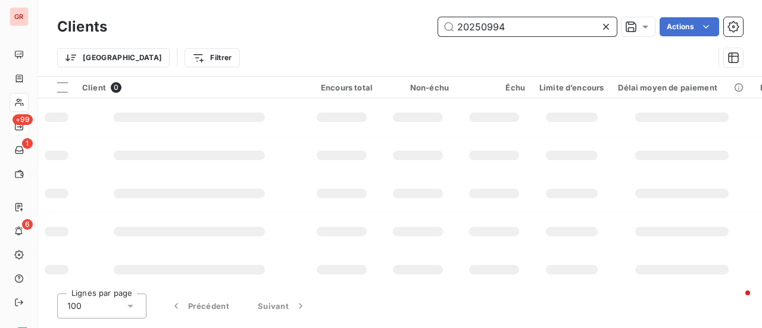
type input "202509944"
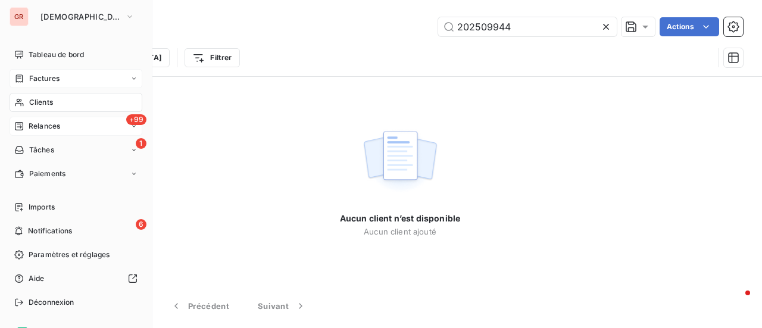
click at [52, 81] on span "Factures" at bounding box center [44, 78] width 30 height 11
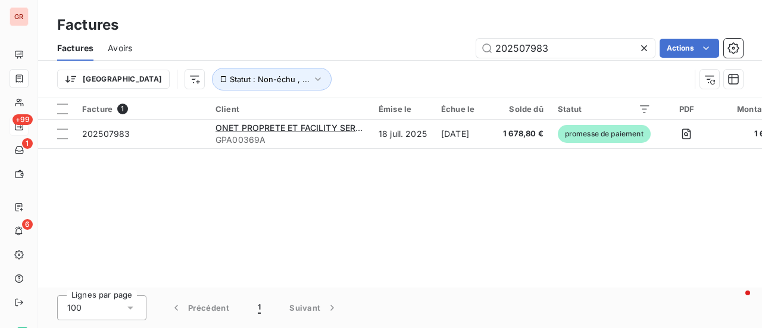
drag, startPoint x: 578, startPoint y: 51, endPoint x: 238, endPoint y: 58, distance: 339.6
click at [253, 58] on div "Factures Avoirs 202507983 Actions" at bounding box center [400, 48] width 724 height 25
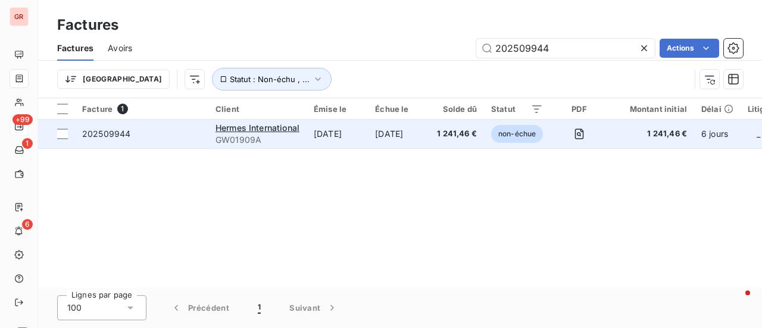
type input "202509944"
click at [76, 133] on td "202509944" at bounding box center [141, 134] width 133 height 29
drag, startPoint x: 67, startPoint y: 133, endPoint x: 77, endPoint y: 133, distance: 10.7
click at [67, 133] on div at bounding box center [62, 134] width 11 height 11
click at [273, 128] on span "Hermes International" at bounding box center [258, 128] width 84 height 10
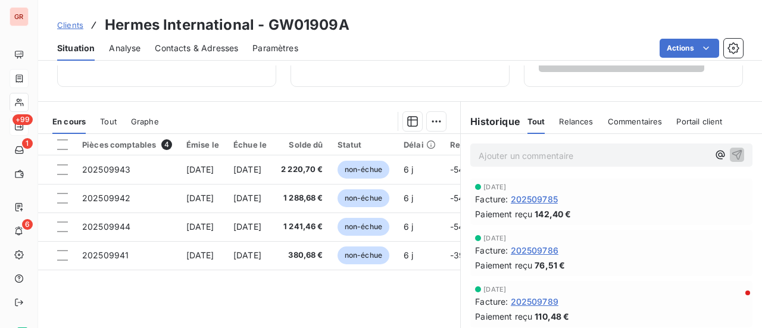
scroll to position [238, 0]
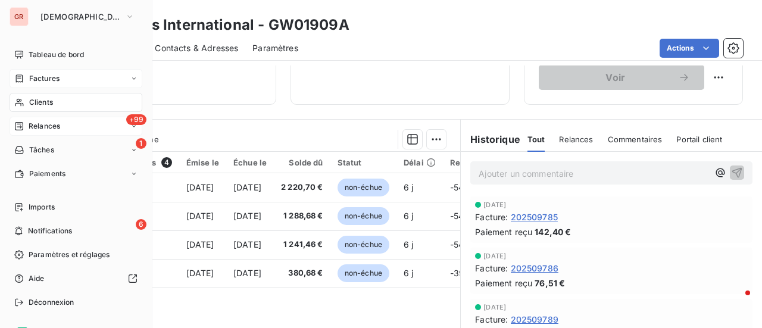
drag, startPoint x: 50, startPoint y: 76, endPoint x: 59, endPoint y: 79, distance: 9.6
click at [50, 77] on span "Factures" at bounding box center [44, 78] width 30 height 11
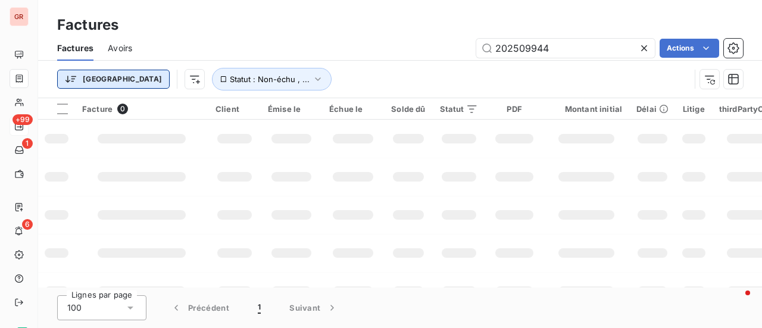
drag, startPoint x: 450, startPoint y: 47, endPoint x: 100, endPoint y: 83, distance: 351.5
click at [101, 83] on div "Factures Avoirs 202509944 Actions Trier Statut : Non-échu , ..." at bounding box center [400, 67] width 724 height 62
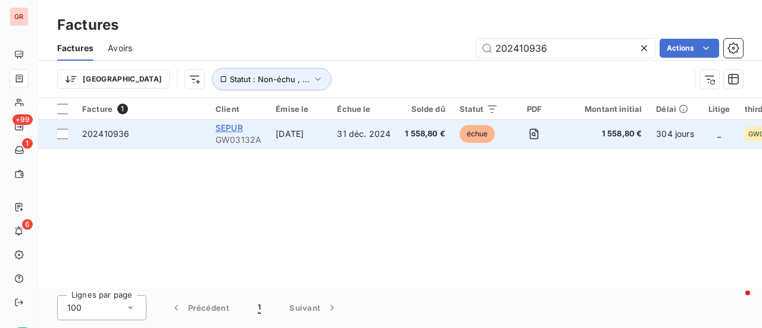
type input "202410936"
click at [234, 129] on span "SEPUR" at bounding box center [229, 128] width 27 height 10
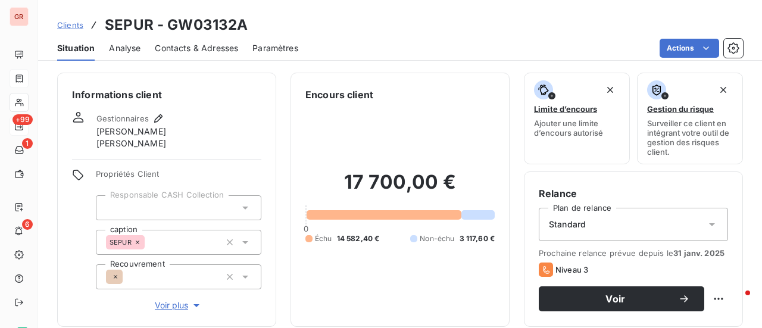
click at [211, 43] on span "Contacts & Adresses" at bounding box center [196, 48] width 83 height 12
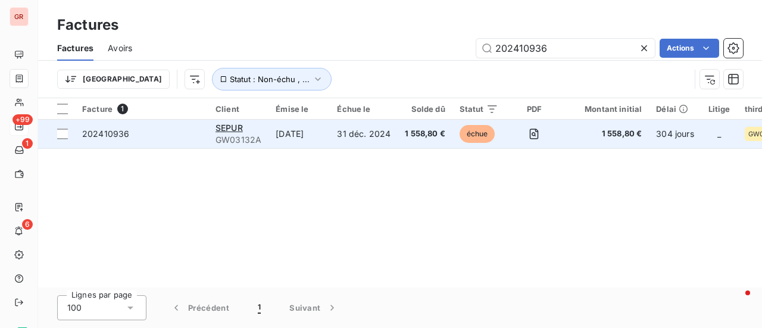
click at [302, 134] on td "[DATE]" at bounding box center [299, 134] width 61 height 29
click at [292, 135] on td "[DATE]" at bounding box center [299, 134] width 61 height 29
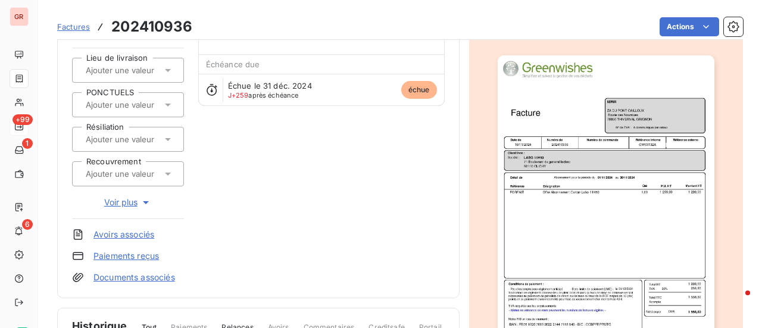
scroll to position [120, 0]
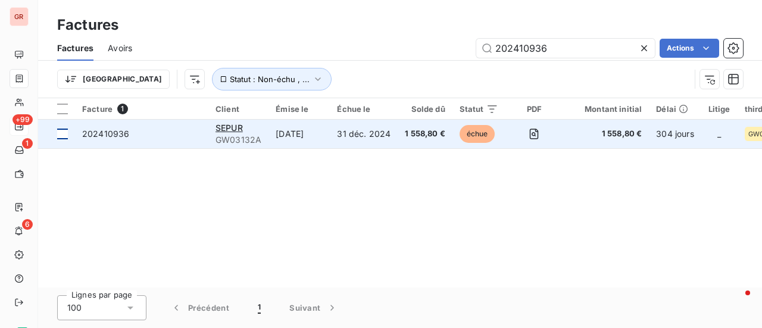
click at [66, 135] on div at bounding box center [62, 134] width 11 height 11
click at [231, 128] on span "SEPUR" at bounding box center [229, 128] width 27 height 10
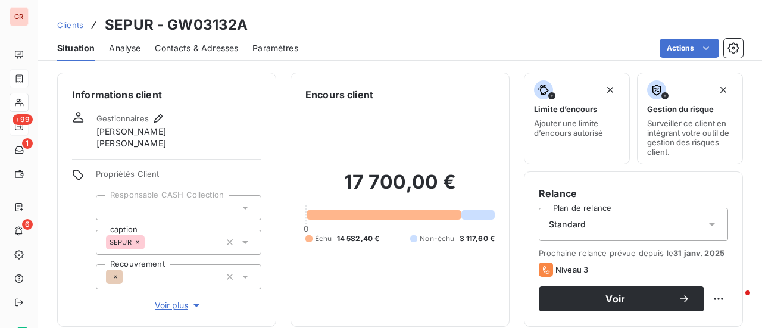
click at [213, 47] on span "Contacts & Adresses" at bounding box center [196, 48] width 83 height 12
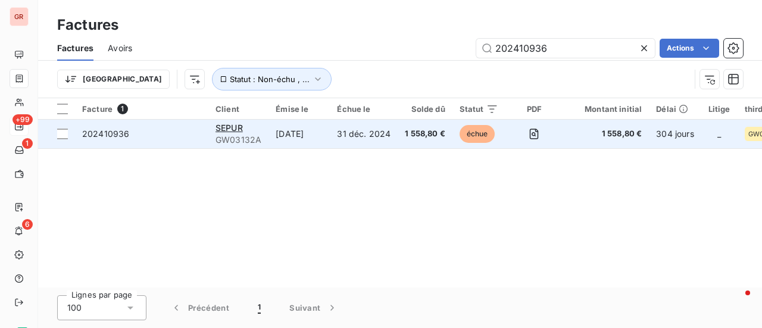
click at [294, 135] on td "[DATE]" at bounding box center [299, 134] width 61 height 29
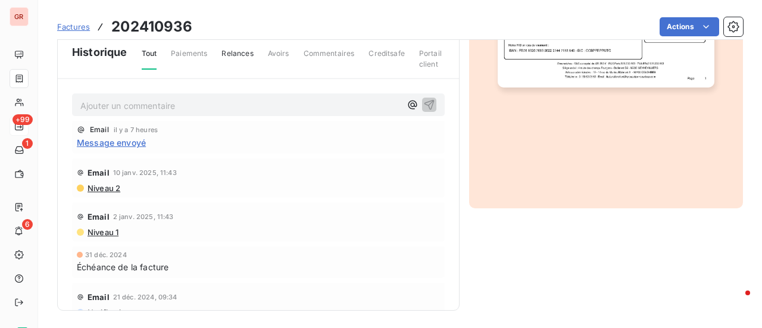
scroll to position [51, 0]
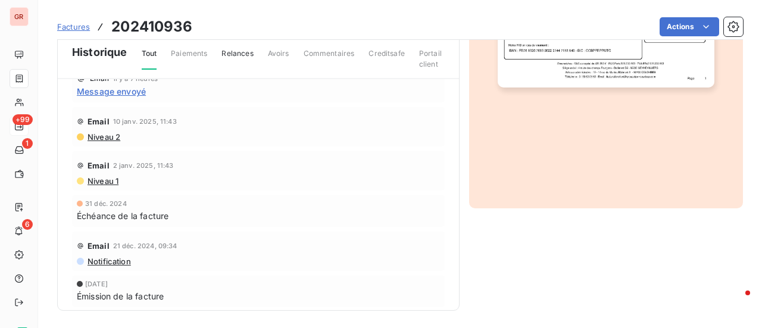
click at [107, 180] on span "Niveau 1" at bounding box center [102, 181] width 32 height 10
